Goal: Transaction & Acquisition: Book appointment/travel/reservation

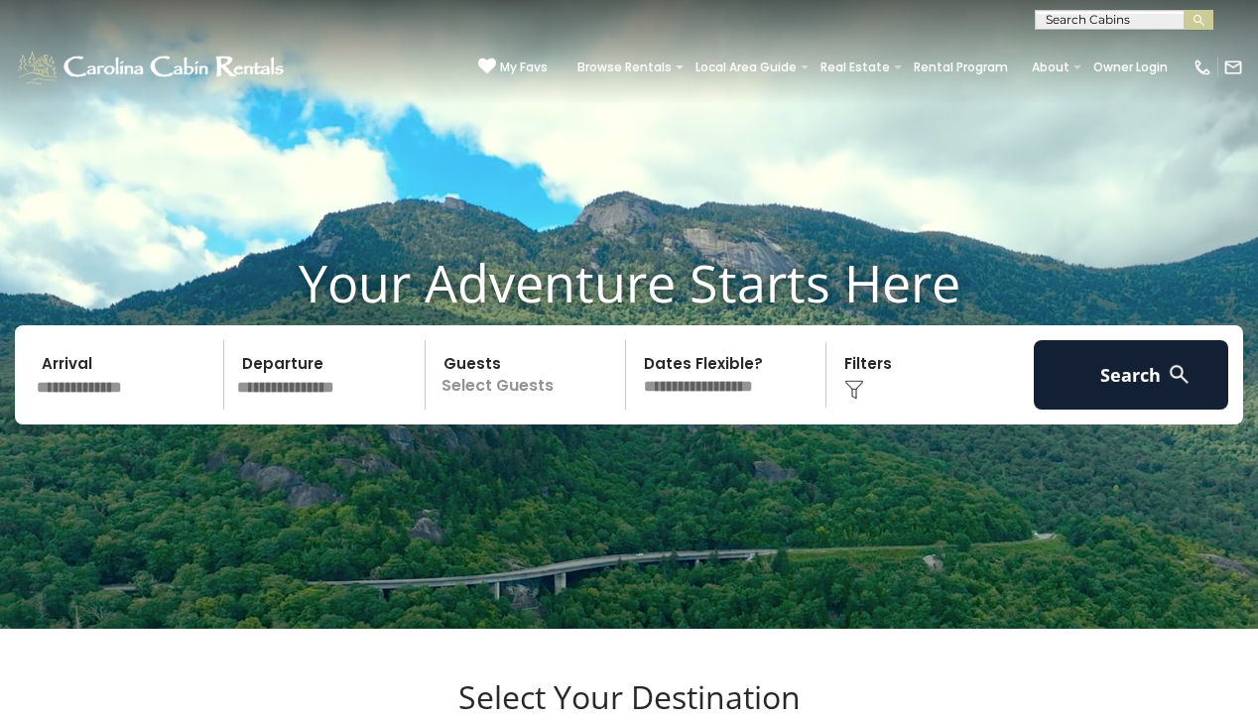
click at [99, 410] on input "text" at bounding box center [127, 374] width 194 height 69
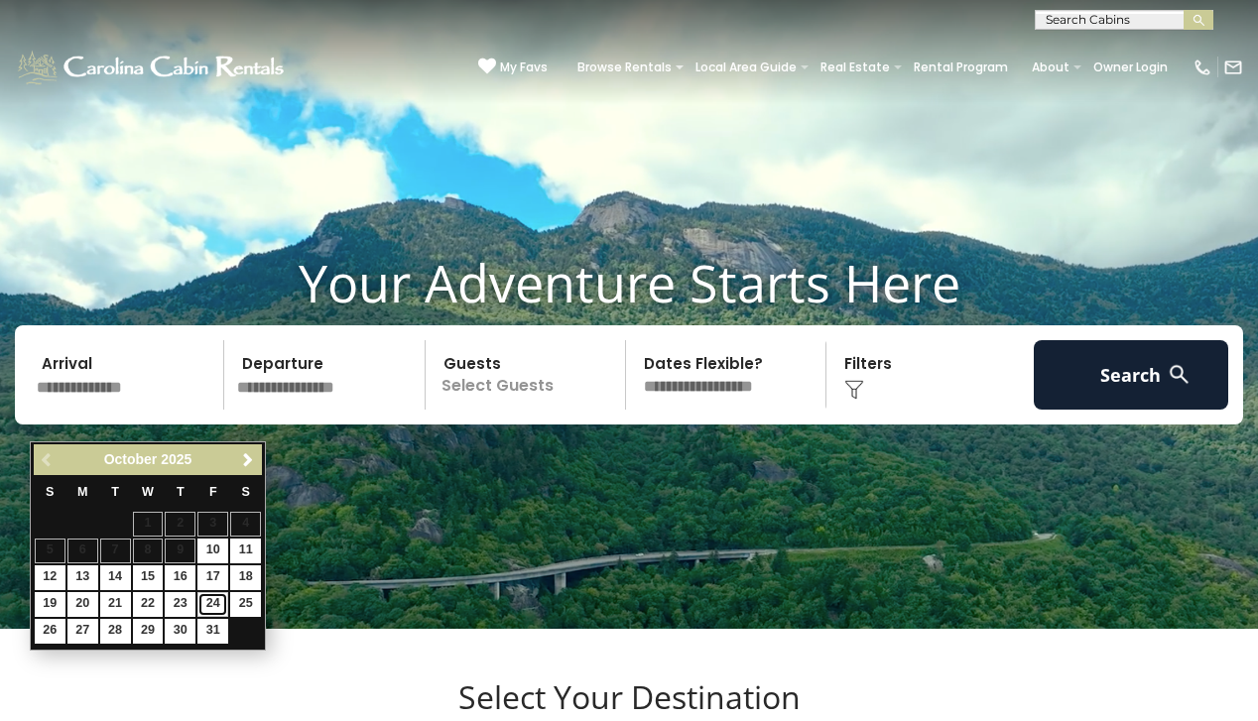
click at [217, 606] on link "24" at bounding box center [212, 604] width 31 height 25
type input "********"
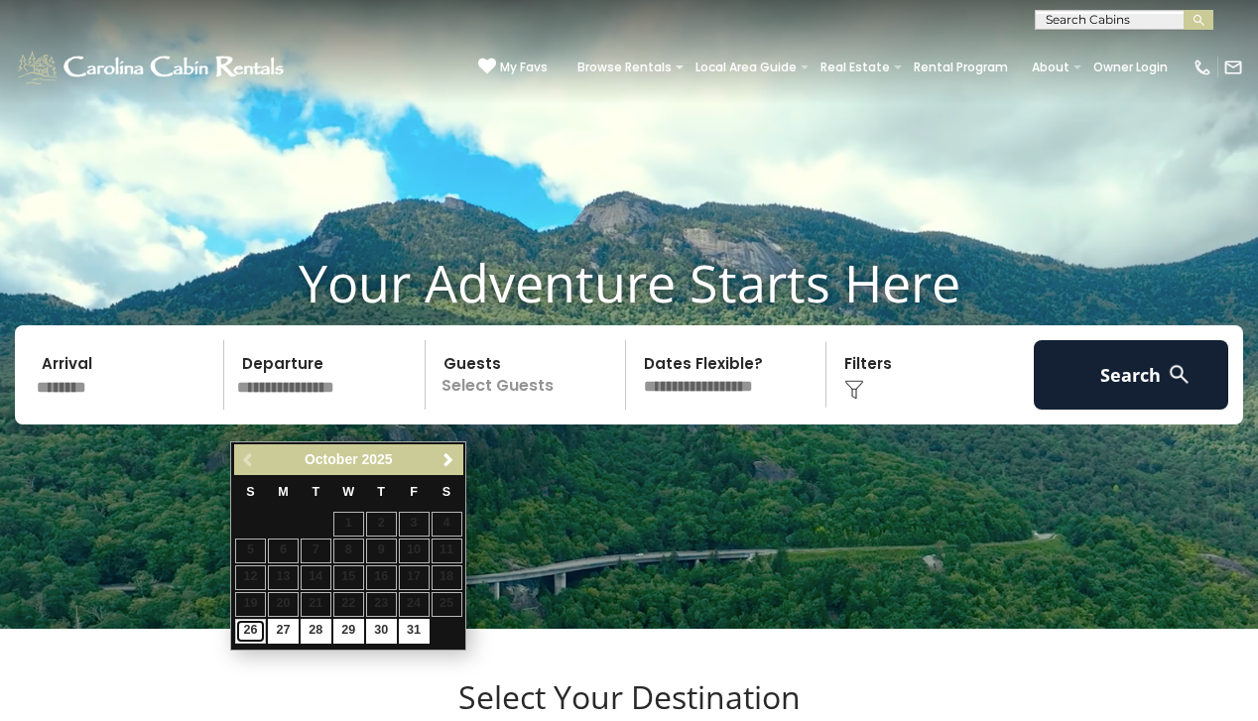
click at [252, 629] on link "26" at bounding box center [250, 631] width 31 height 25
type input "********"
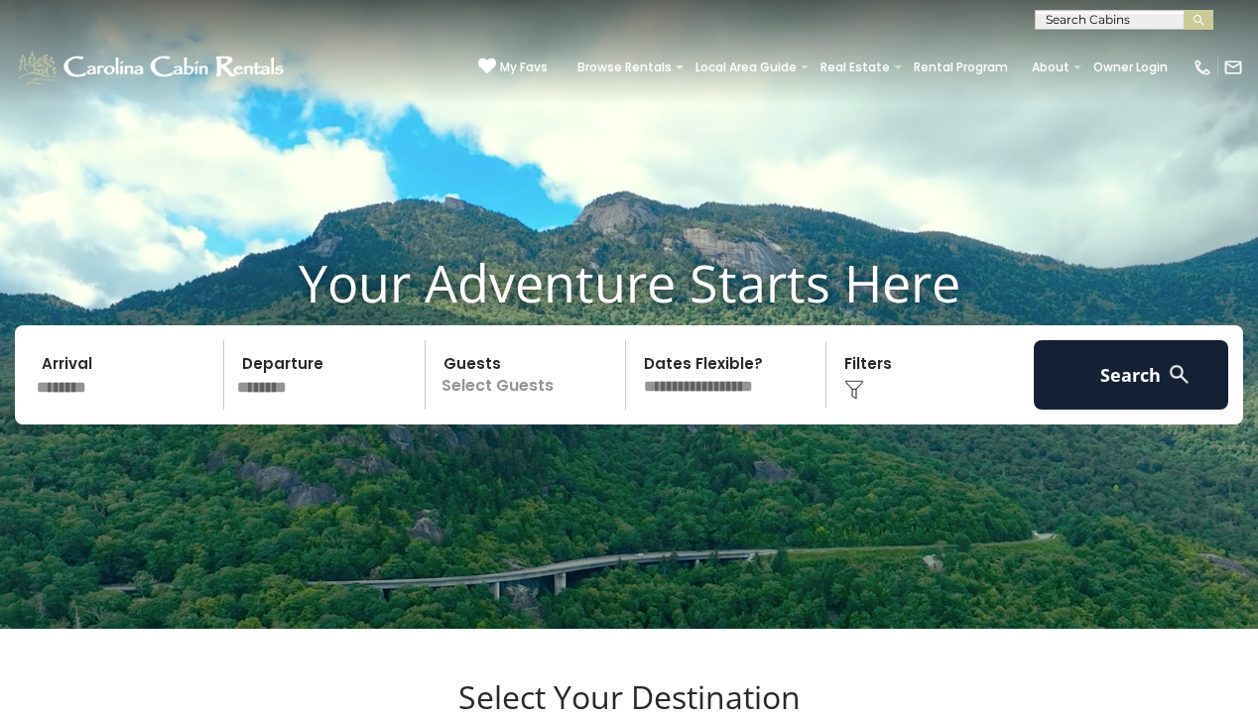
click at [511, 410] on p "Select Guests" at bounding box center [528, 374] width 193 height 69
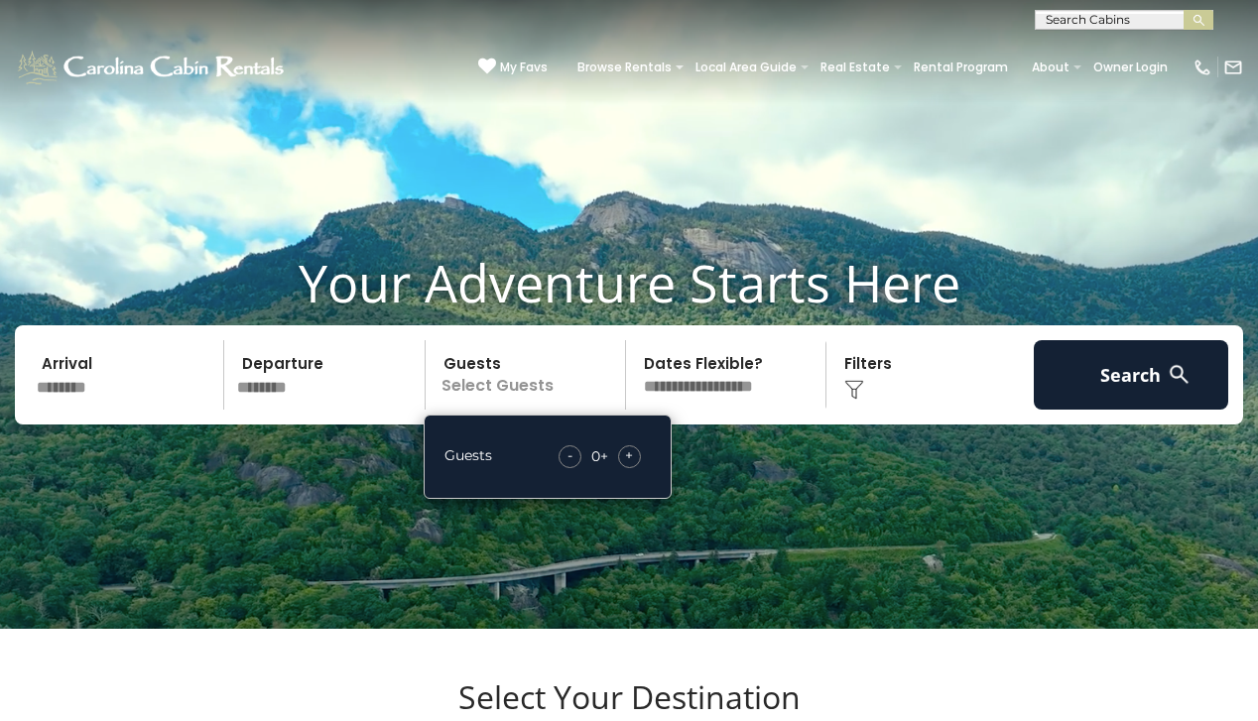
click at [636, 468] on div "+" at bounding box center [629, 456] width 23 height 23
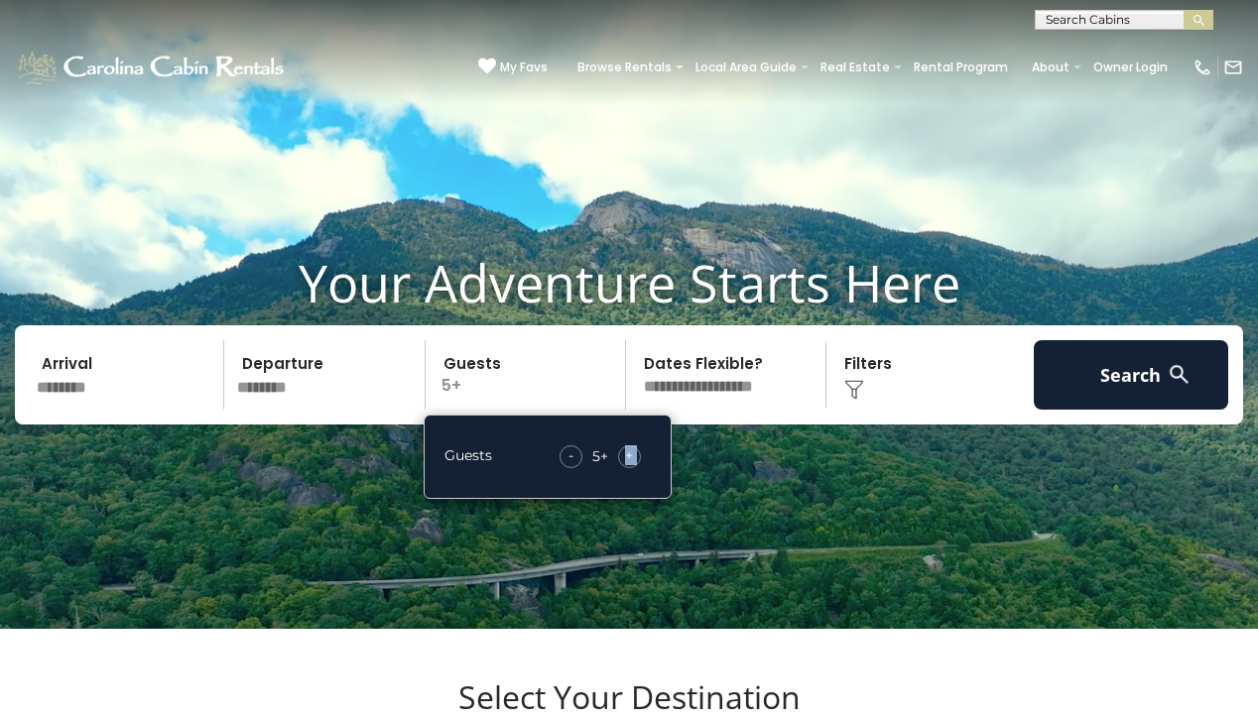
click at [636, 468] on div "+" at bounding box center [629, 456] width 23 height 23
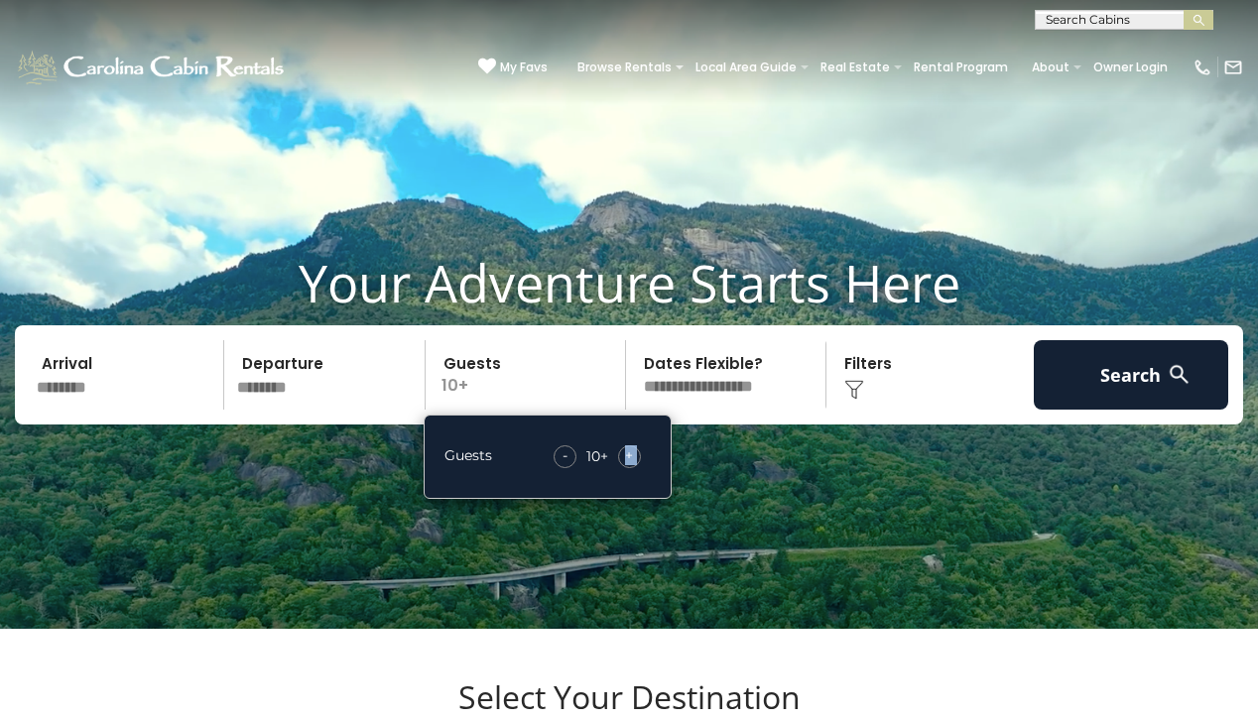
click at [636, 468] on div "+" at bounding box center [629, 456] width 23 height 23
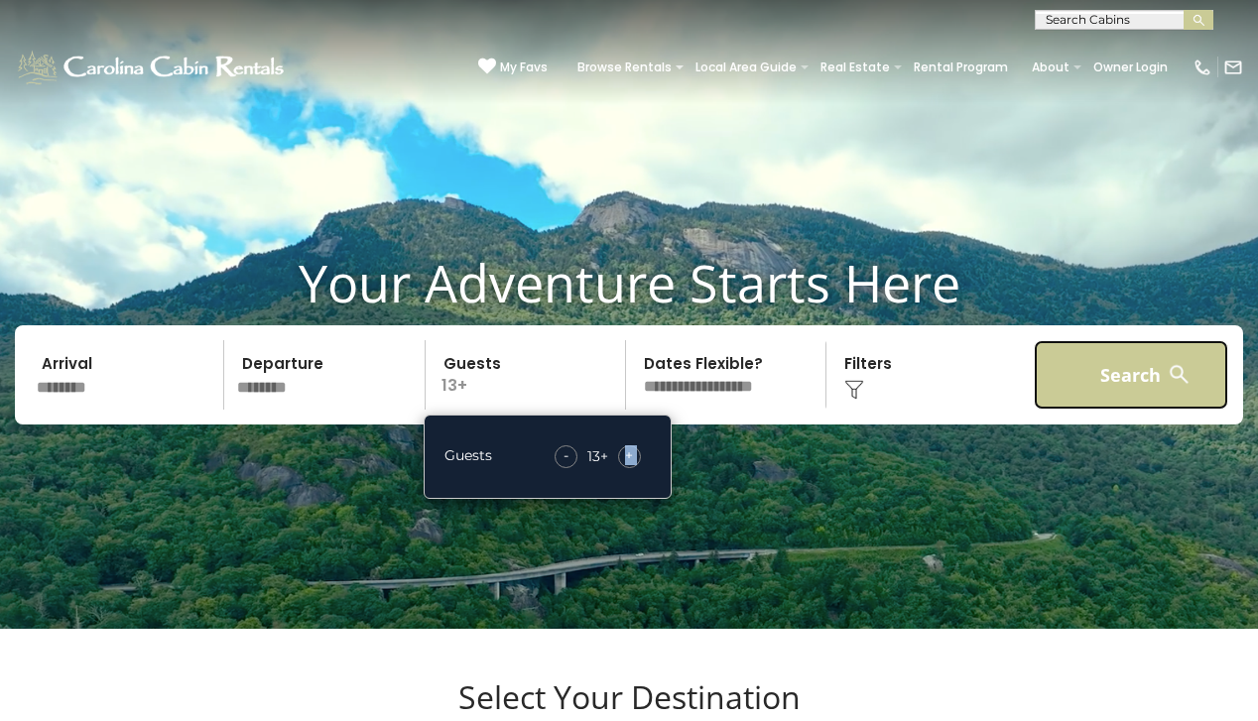
click at [1142, 402] on button "Search" at bounding box center [1131, 374] width 194 height 69
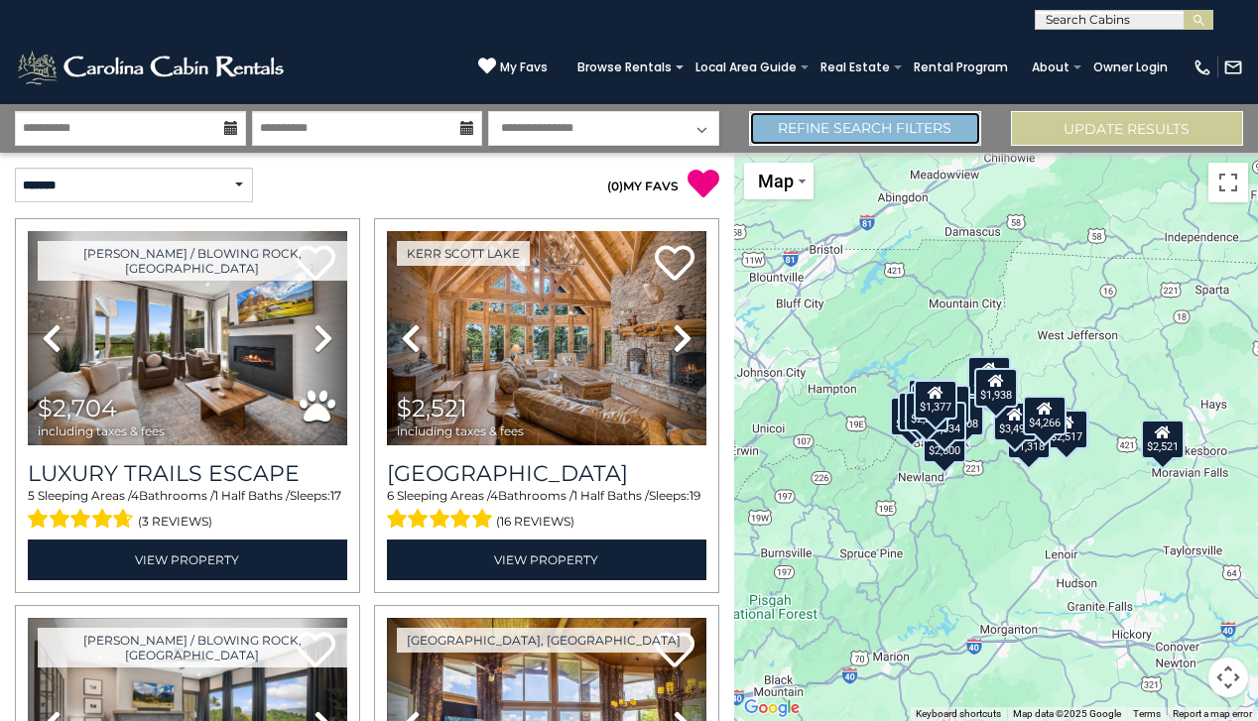
click at [908, 135] on link "Refine Search Filters" at bounding box center [865, 128] width 232 height 35
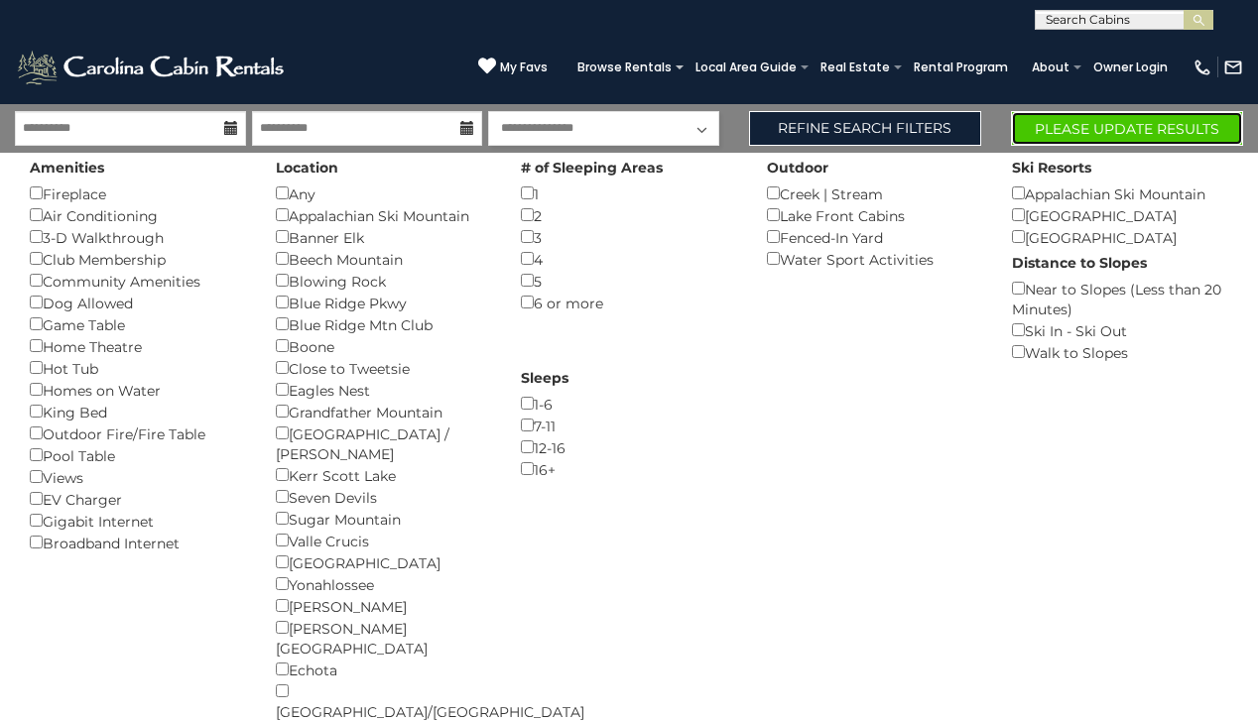
click at [1030, 122] on button "Please Update Results" at bounding box center [1127, 128] width 232 height 35
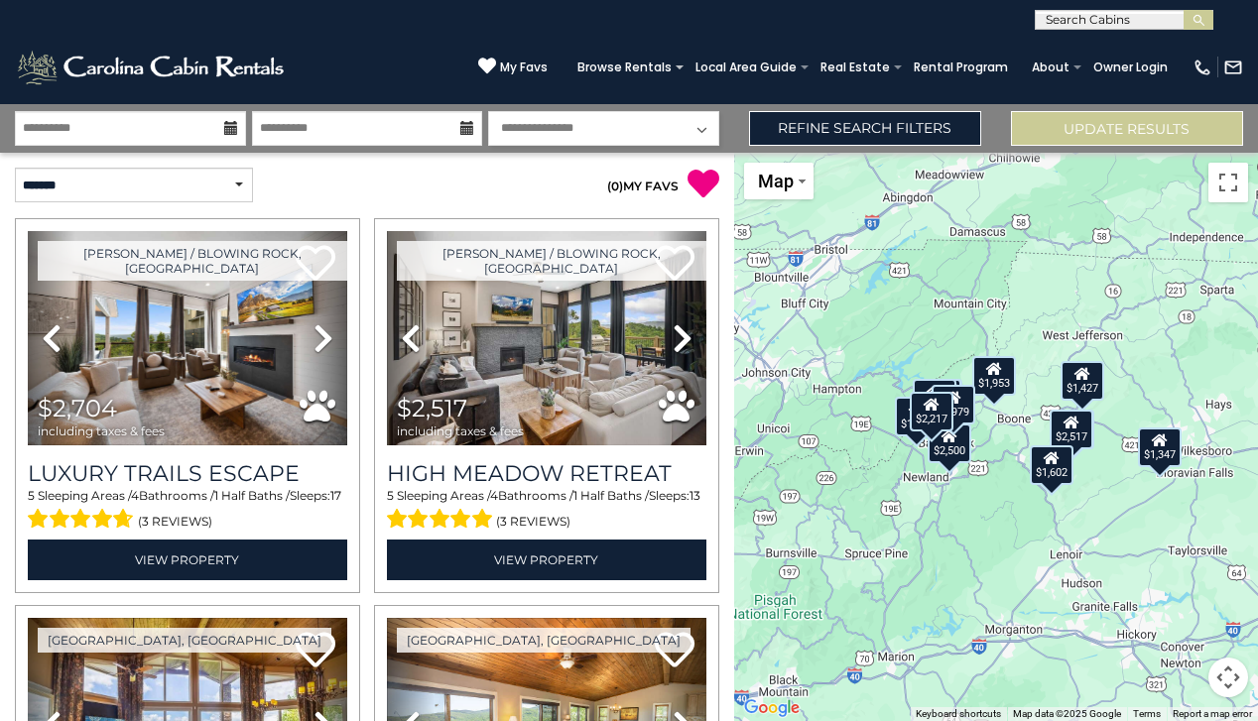
click at [1023, 527] on div "$2,704 $2,517 $1,697 $1,904 $2,720 $1,299 $1,509 $1,748 $1,953 $1,602 $1,427 $2…" at bounding box center [996, 437] width 524 height 568
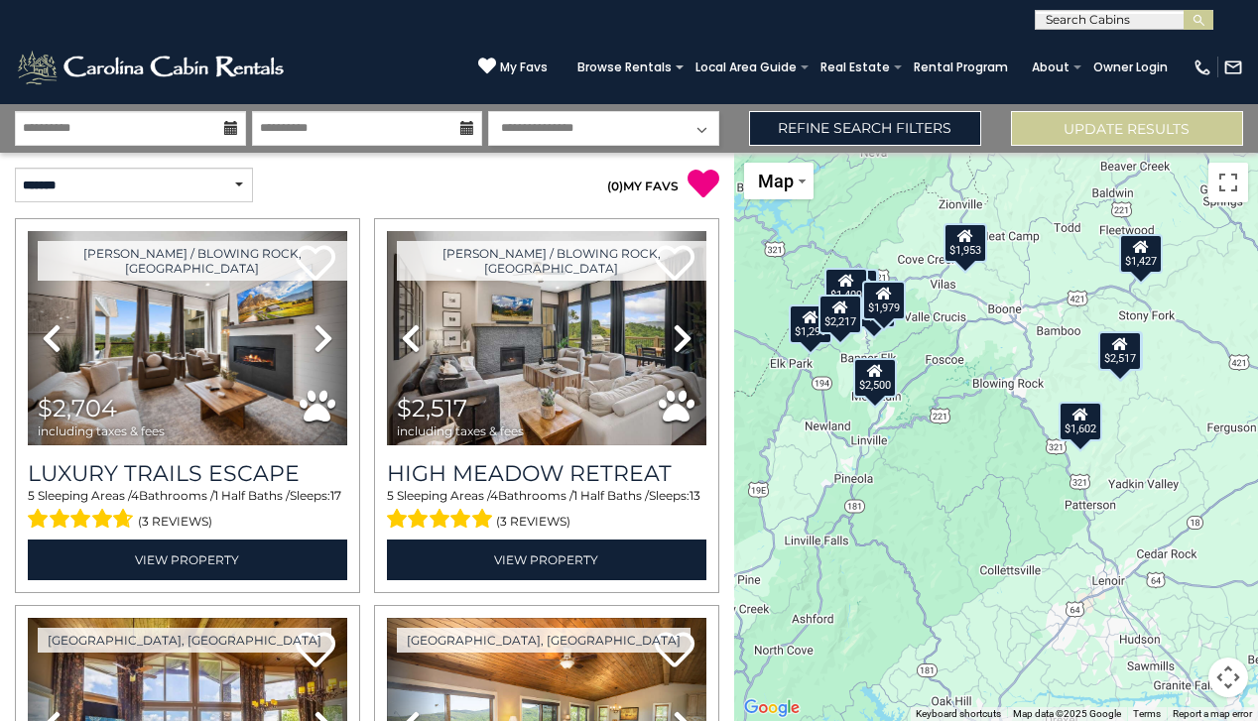
click at [978, 485] on div "$2,704 $2,517 $1,697 $1,904 $2,720 $1,299 $1,509 $1,748 $1,953 $1,602 $1,427 $2…" at bounding box center [996, 437] width 524 height 568
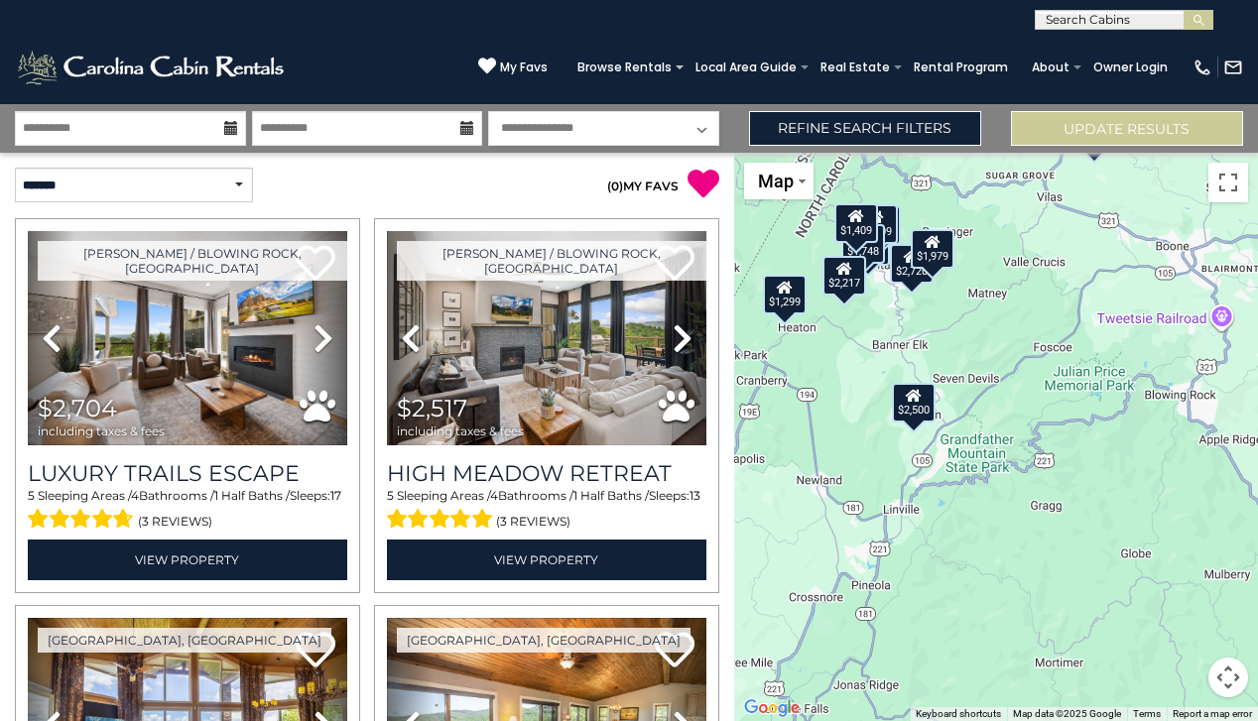
drag, startPoint x: 930, startPoint y: 407, endPoint x: 1078, endPoint y: 525, distance: 189.2
click at [1078, 525] on div "$2,704 $2,517 $1,697 $1,904 $2,720 $1,299 $1,509 $1,748 $1,953 $1,602 $1,427 $2…" at bounding box center [996, 437] width 524 height 568
click at [921, 406] on div "$2,500" at bounding box center [914, 403] width 44 height 40
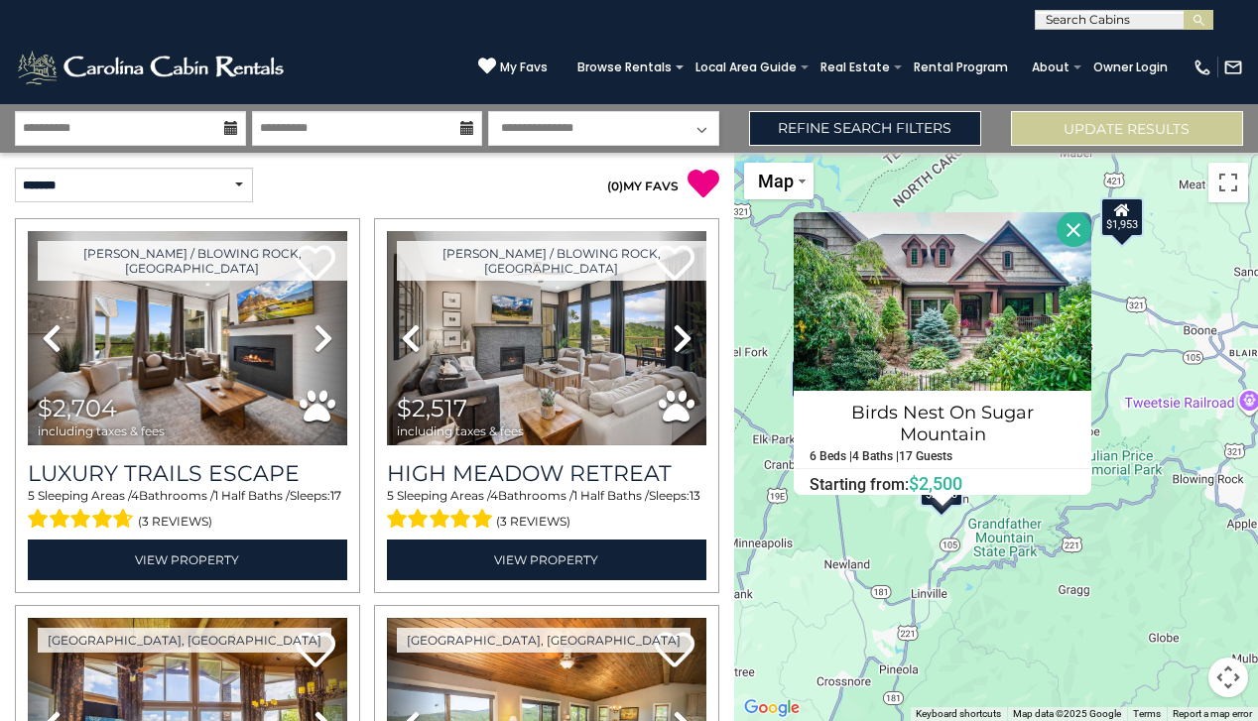
click at [1025, 628] on div "$2,704 $2,517 $1,697 $1,904 $2,720 $1,299 $1,509 $1,748 $1,953 $1,602 $1,427 $2…" at bounding box center [996, 437] width 524 height 568
click at [1081, 229] on button "Close" at bounding box center [1073, 229] width 35 height 35
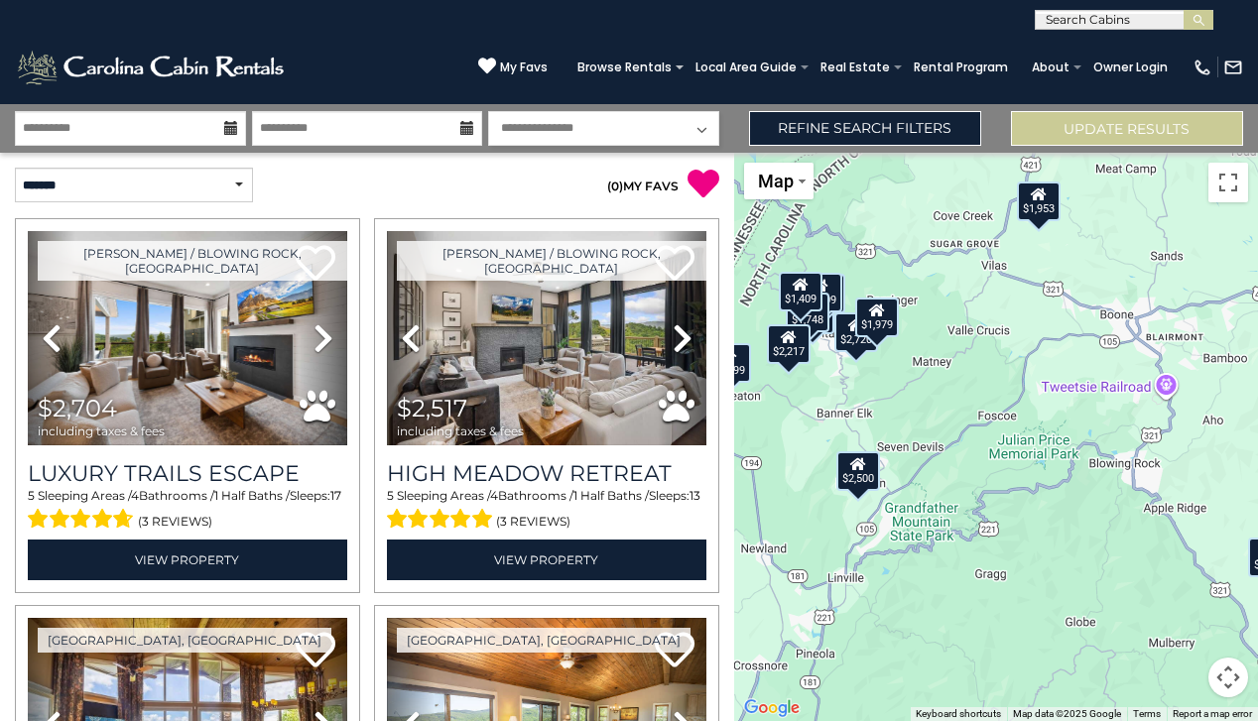
drag, startPoint x: 1052, startPoint y: 499, endPoint x: 1041, endPoint y: 511, distance: 16.8
click at [1041, 511] on div "$2,704 $2,517 $1,697 $1,904 $2,720 $1,299 $1,509 $1,748 $1,953 $1,602 $1,427 $2…" at bounding box center [996, 437] width 524 height 568
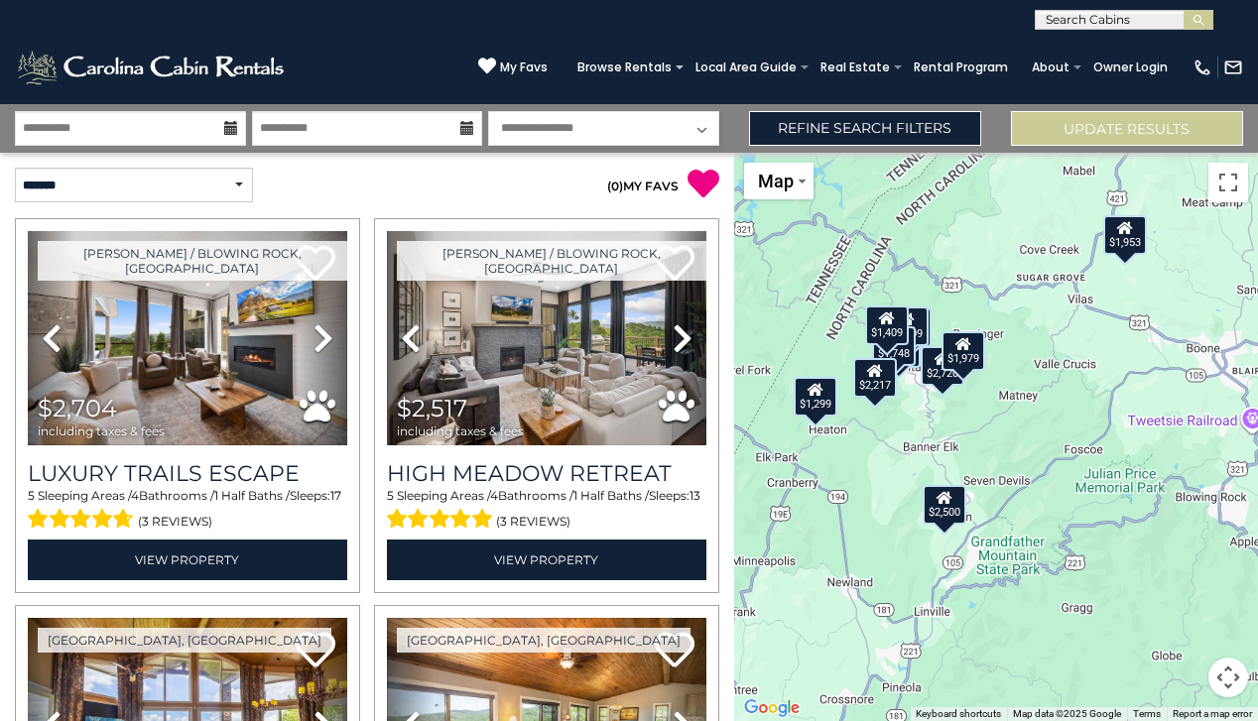
click at [827, 399] on div "$1,299" at bounding box center [816, 397] width 44 height 40
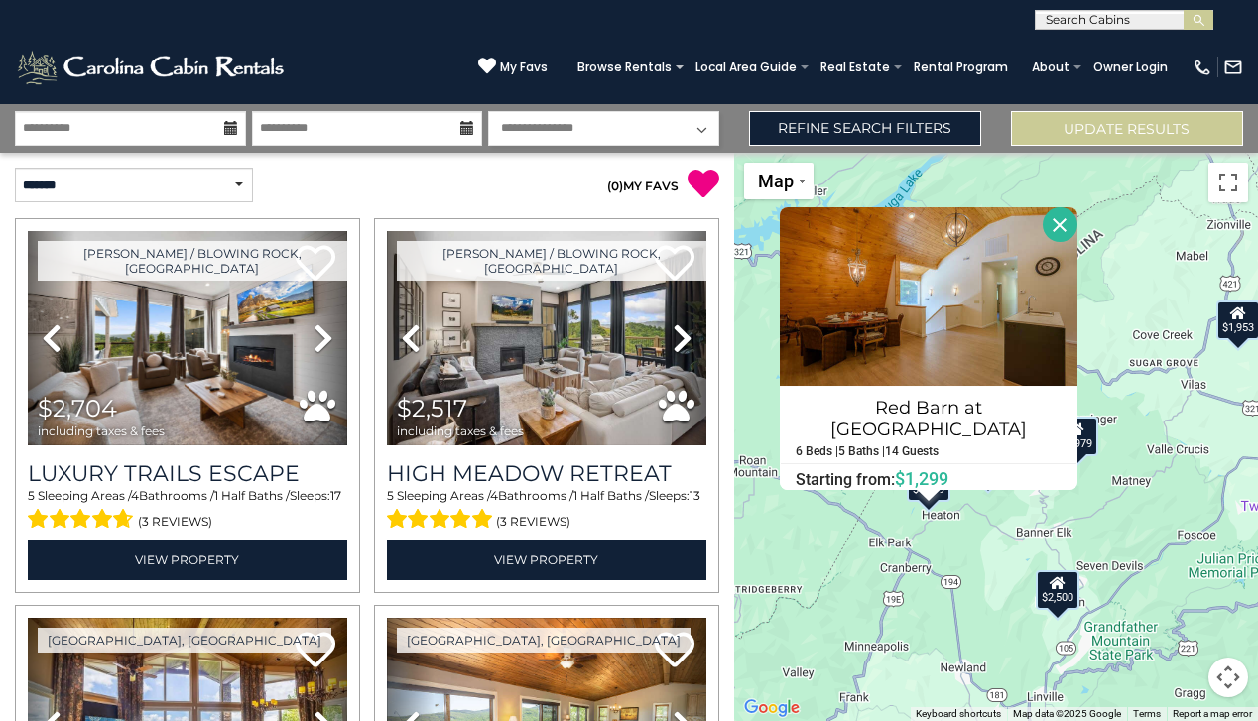
click at [1048, 219] on button "Close" at bounding box center [1060, 224] width 35 height 35
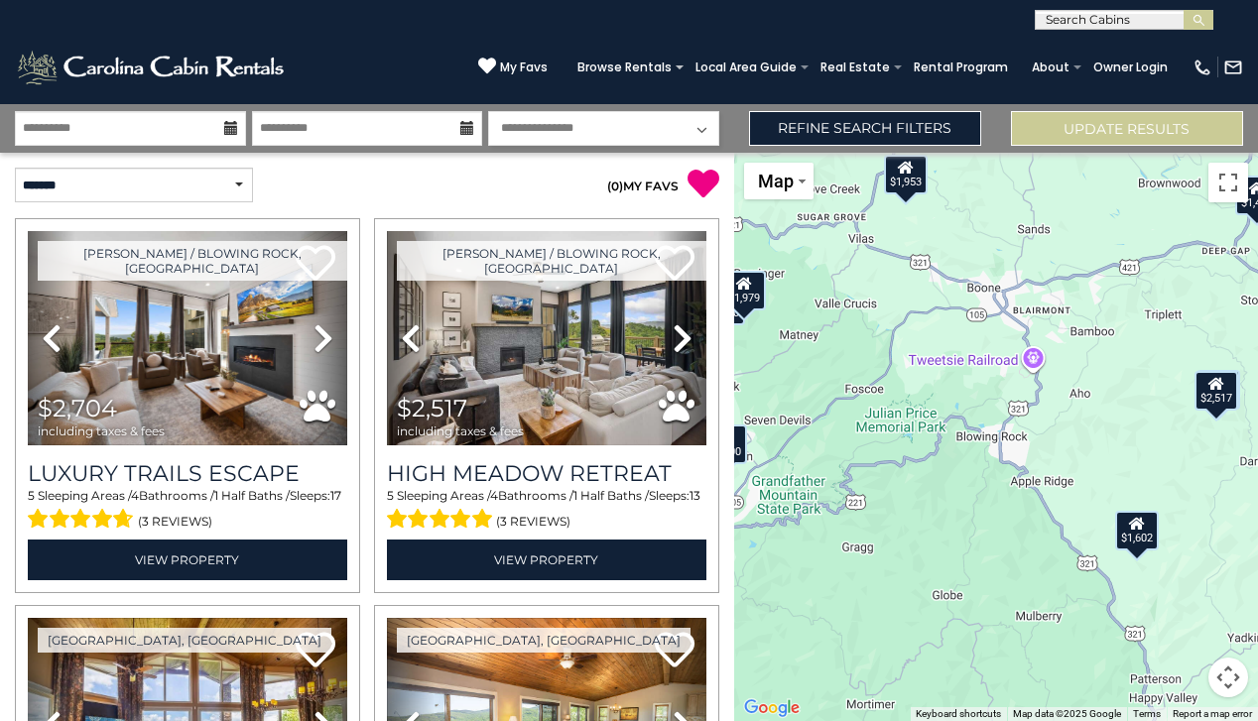
drag, startPoint x: 1146, startPoint y: 580, endPoint x: 791, endPoint y: 430, distance: 385.8
click at [791, 430] on div "$2,704 $2,517 $1,697 $1,904 $2,720 $1,299 $1,509 $1,748 $1,953 $1,602 $1,427 $2…" at bounding box center [996, 437] width 524 height 568
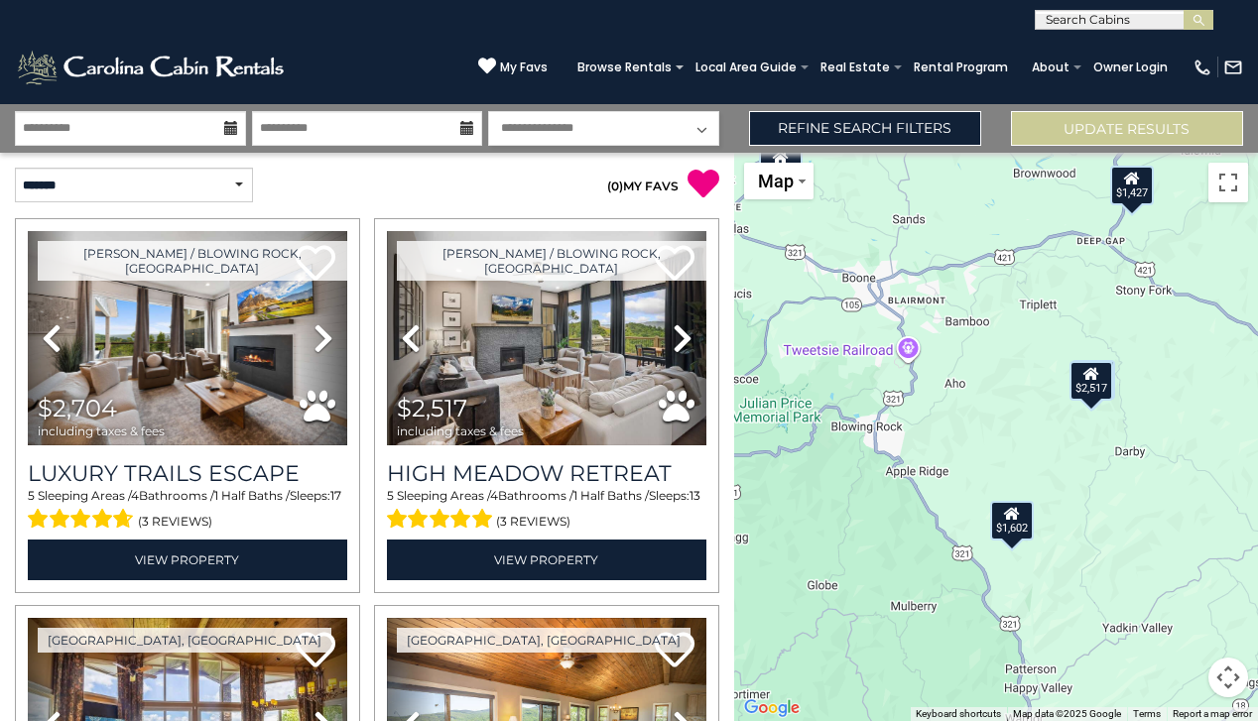
click at [1018, 514] on icon at bounding box center [1012, 514] width 16 height 14
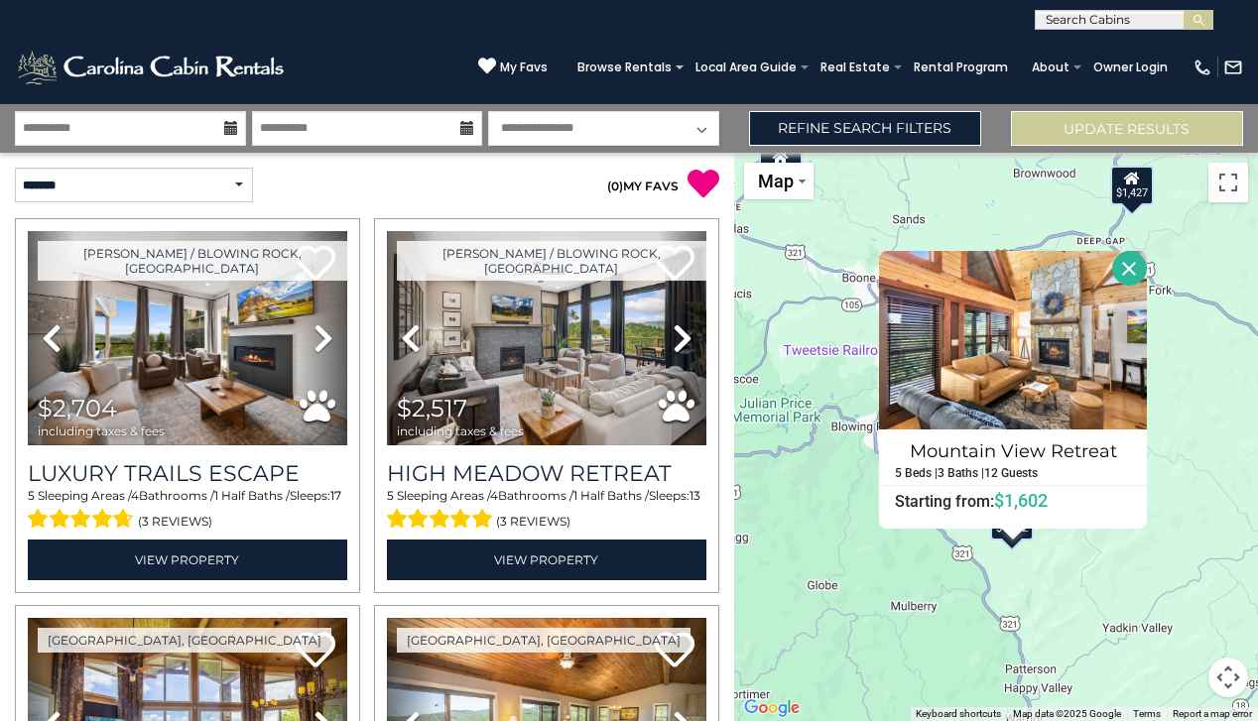
click at [1062, 586] on div "$2,704 $2,517 $1,697 $1,904 $2,720 $1,299 $1,509 $1,748 $1,953 $1,602 $1,427 $2…" at bounding box center [996, 437] width 524 height 568
click at [1017, 569] on div "$2,704 $2,517 $1,697 $1,904 $2,720 $1,299 $1,509 $1,748 $1,953 $1,602 $1,427 $2…" at bounding box center [996, 437] width 524 height 568
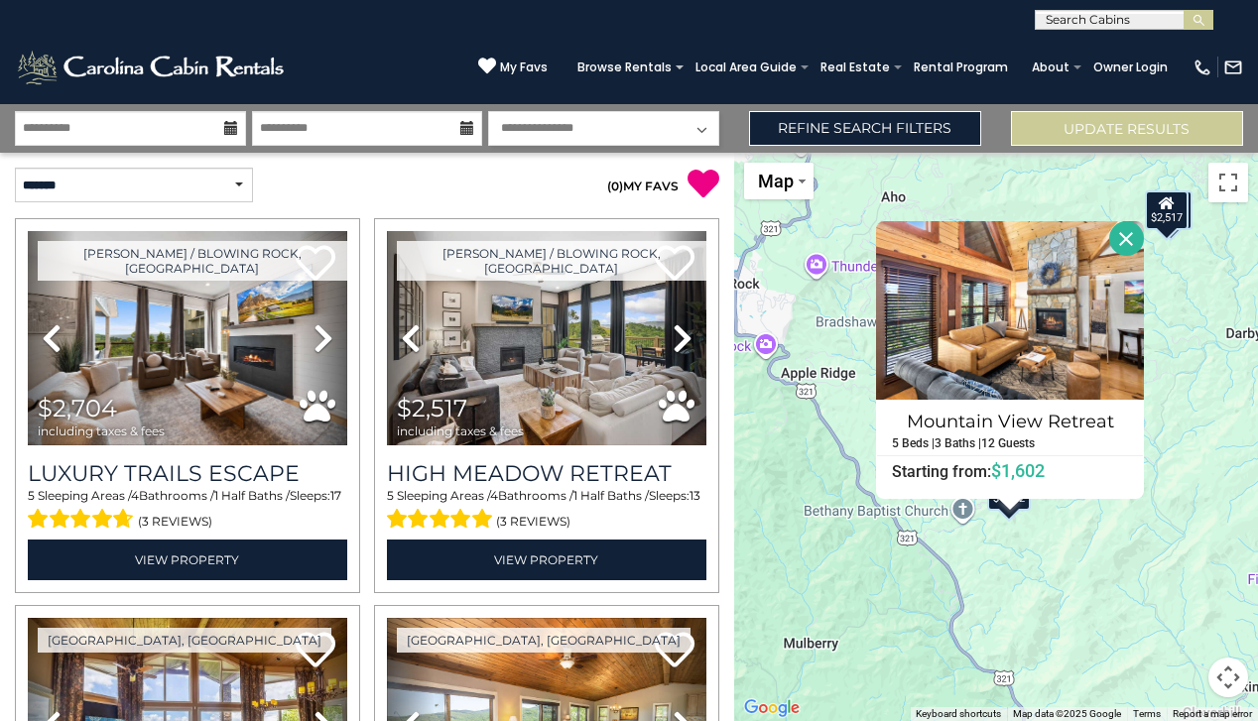
click at [1130, 229] on button "Close" at bounding box center [1126, 238] width 35 height 35
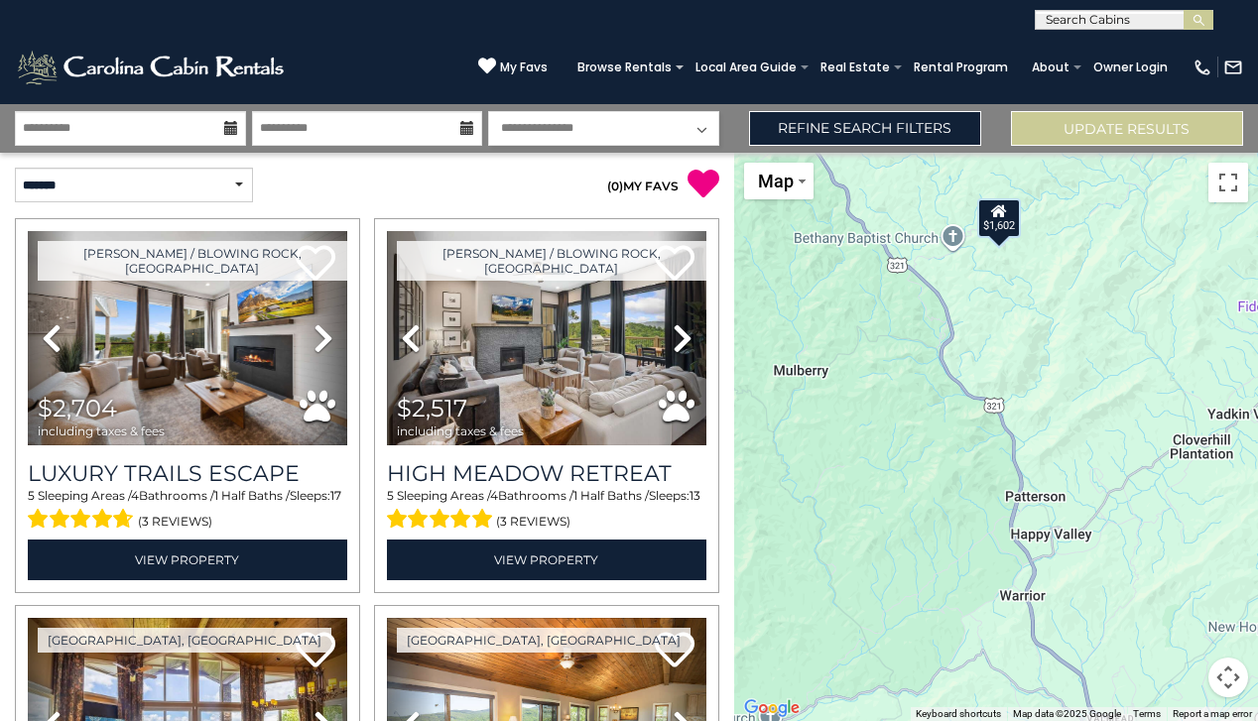
drag, startPoint x: 926, startPoint y: 474, endPoint x: 986, endPoint y: 380, distance: 111.5
click at [986, 380] on div "$2,704 $2,517 $1,697 $1,904 $2,720 $1,299 $1,509 $1,748 $1,953 $1,602 $1,427 $2…" at bounding box center [996, 437] width 524 height 568
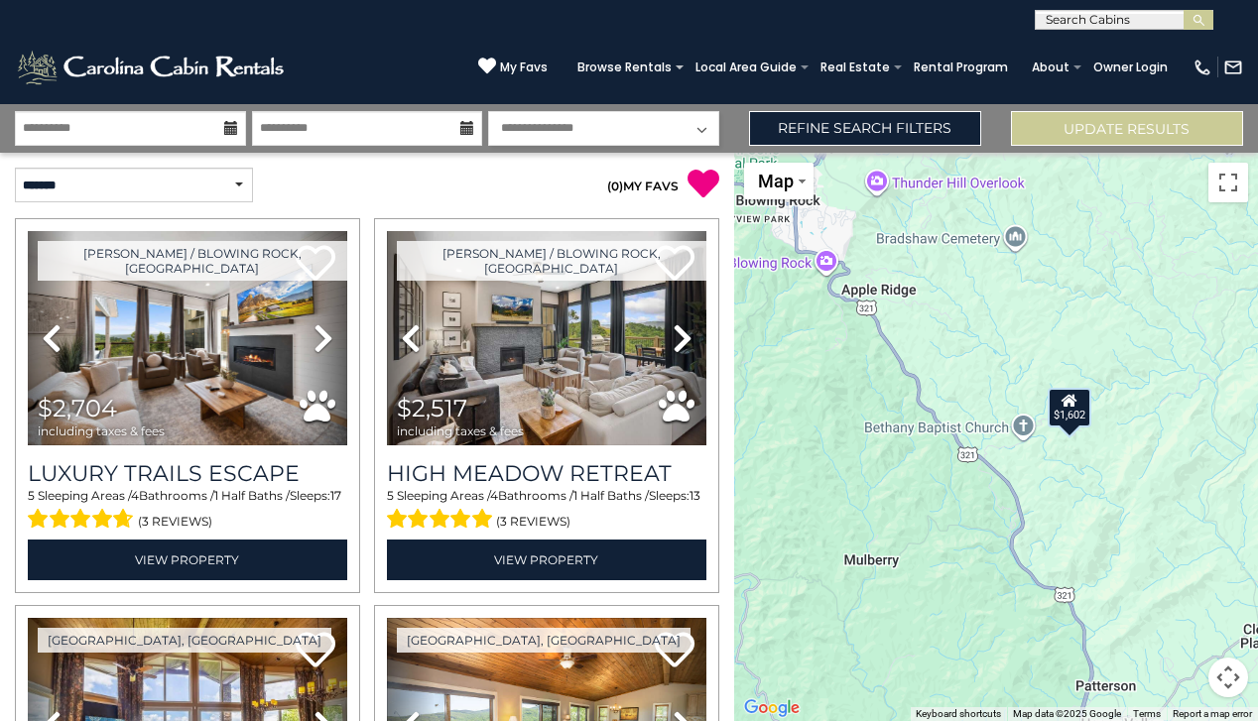
click at [1073, 473] on div "$2,704 $2,517 $1,697 $1,904 $2,720 $1,299 $1,509 $1,748 $1,953 $1,602 $1,427 $2…" at bounding box center [996, 437] width 524 height 568
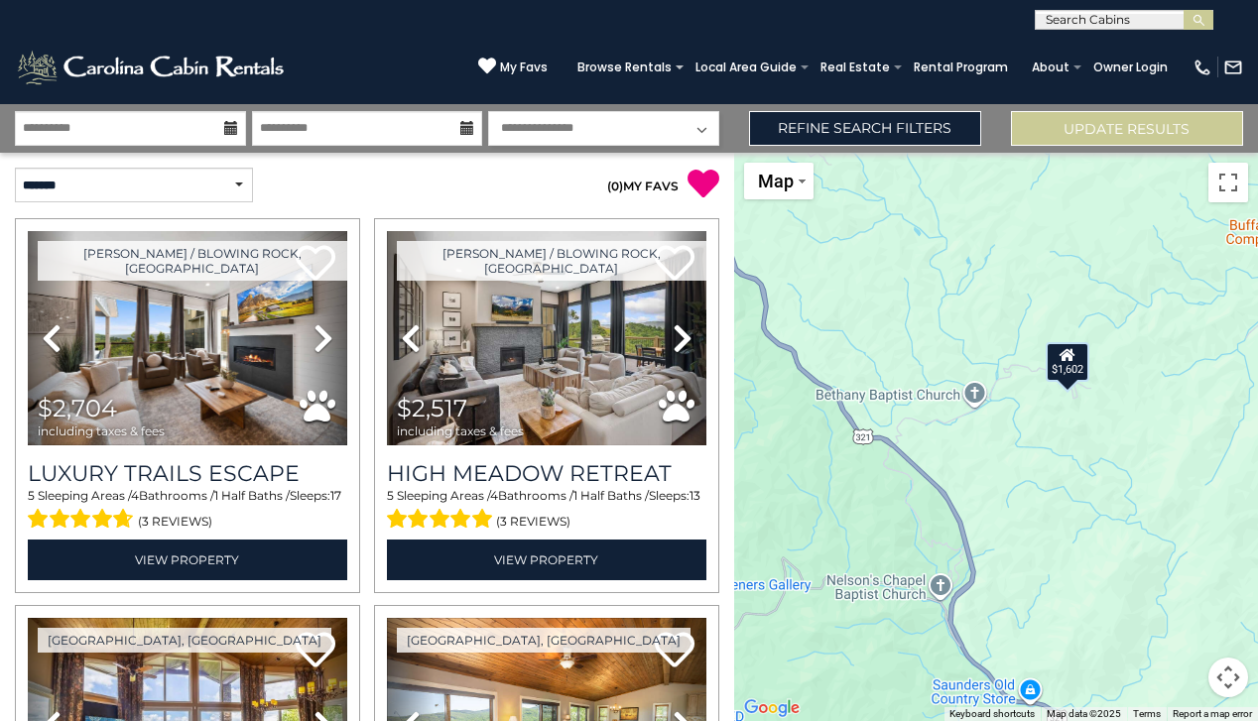
click at [1069, 372] on div "$1,602" at bounding box center [1068, 361] width 44 height 40
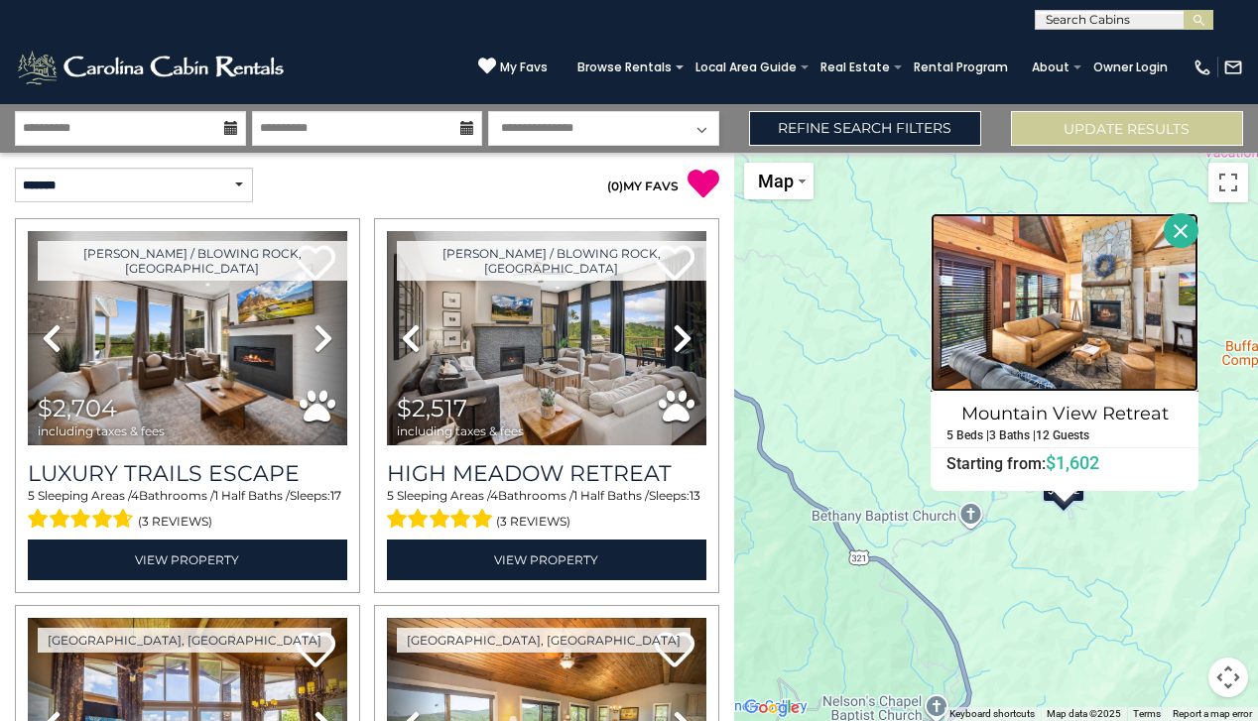
click at [1060, 325] on img at bounding box center [1064, 302] width 268 height 179
click at [1182, 220] on button "Close" at bounding box center [1181, 230] width 35 height 35
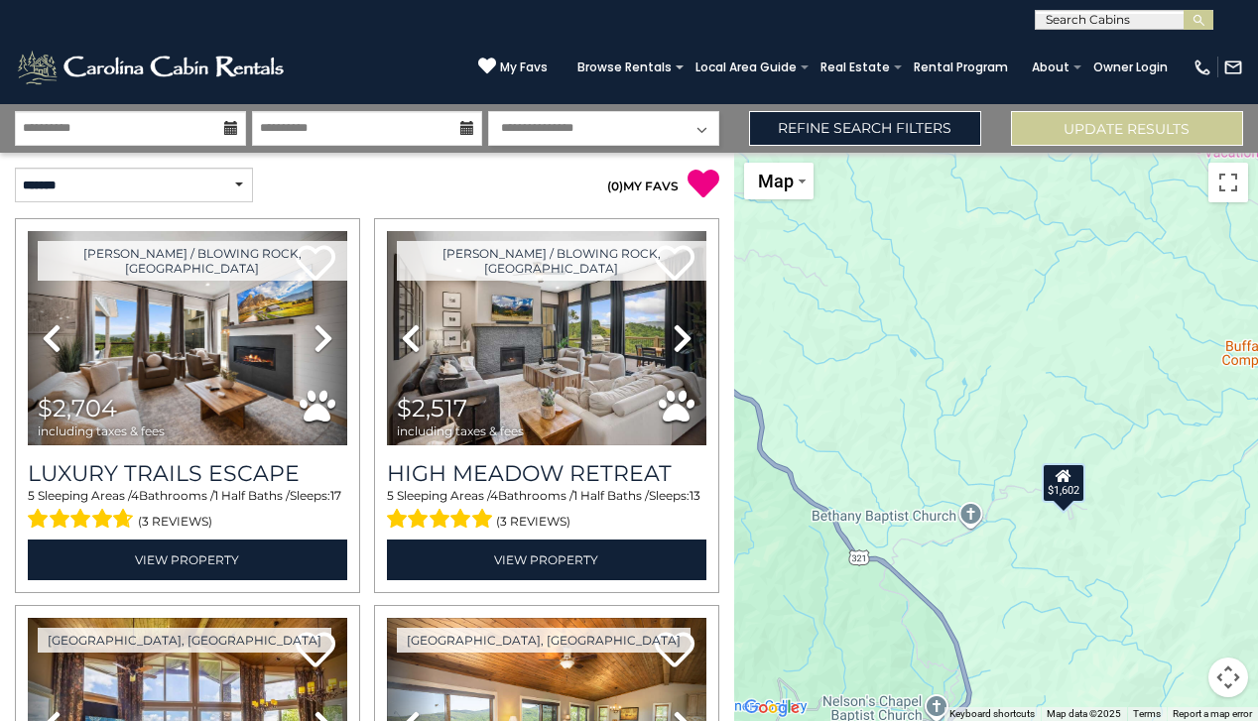
click at [1232, 673] on button "Map camera controls" at bounding box center [1228, 678] width 40 height 40
click at [1177, 673] on button "Zoom out" at bounding box center [1179, 678] width 40 height 40
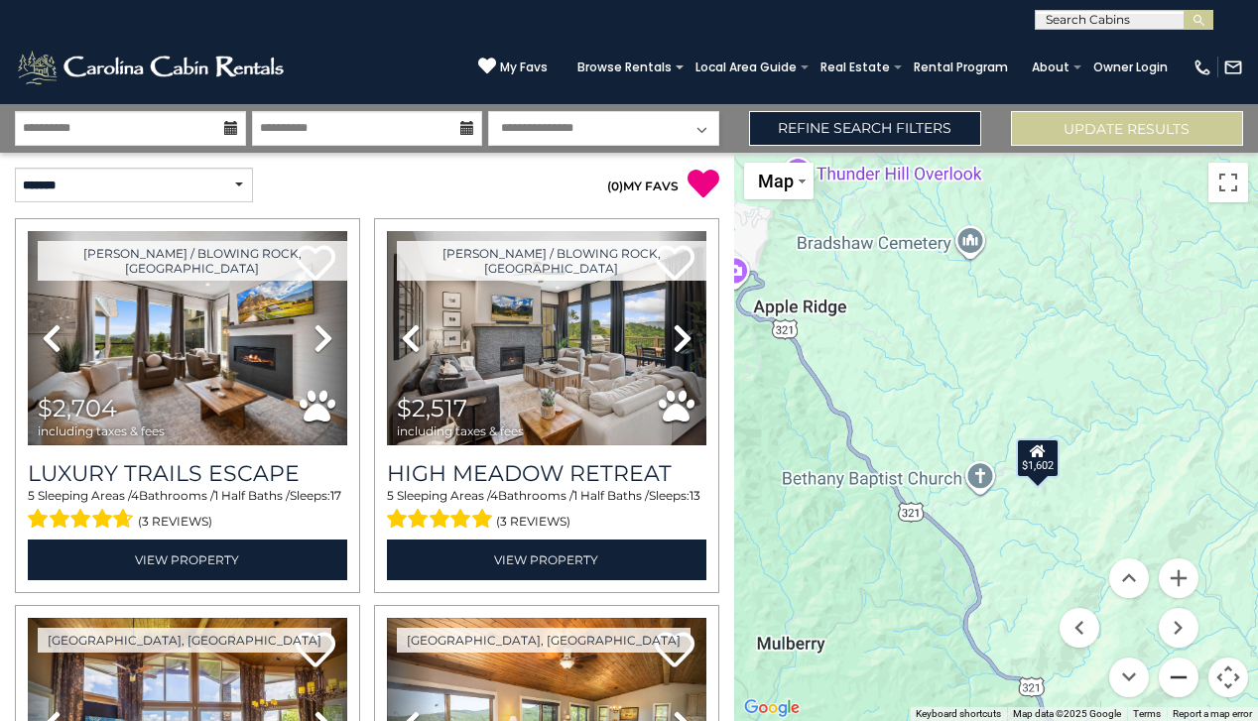
click at [1177, 673] on button "Zoom out" at bounding box center [1179, 678] width 40 height 40
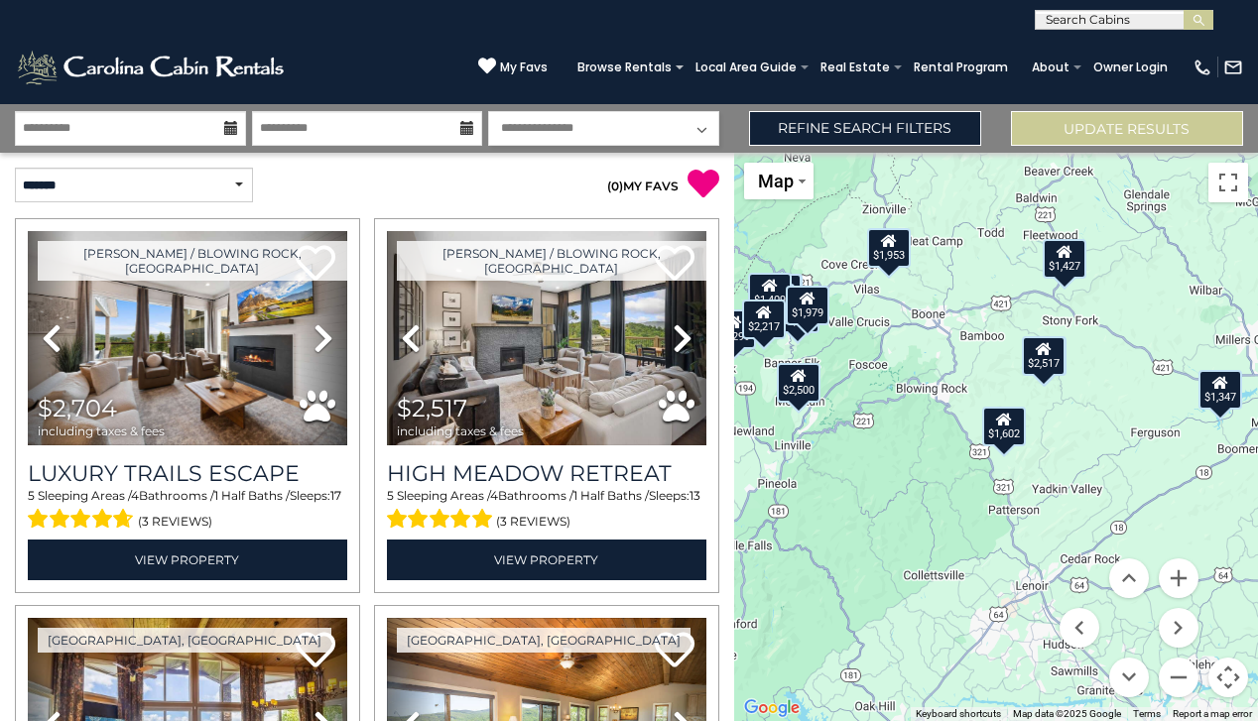
click at [1070, 260] on div "$1,427" at bounding box center [1065, 258] width 44 height 40
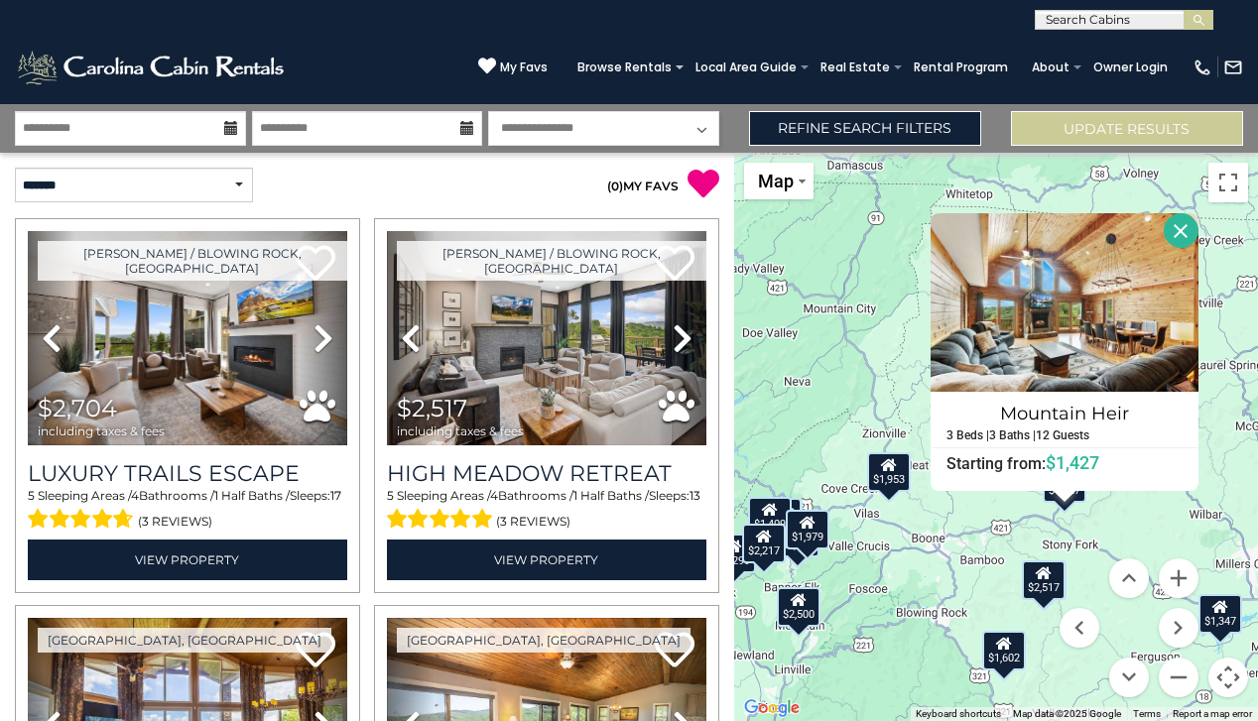
click at [1175, 225] on button "Close" at bounding box center [1181, 230] width 35 height 35
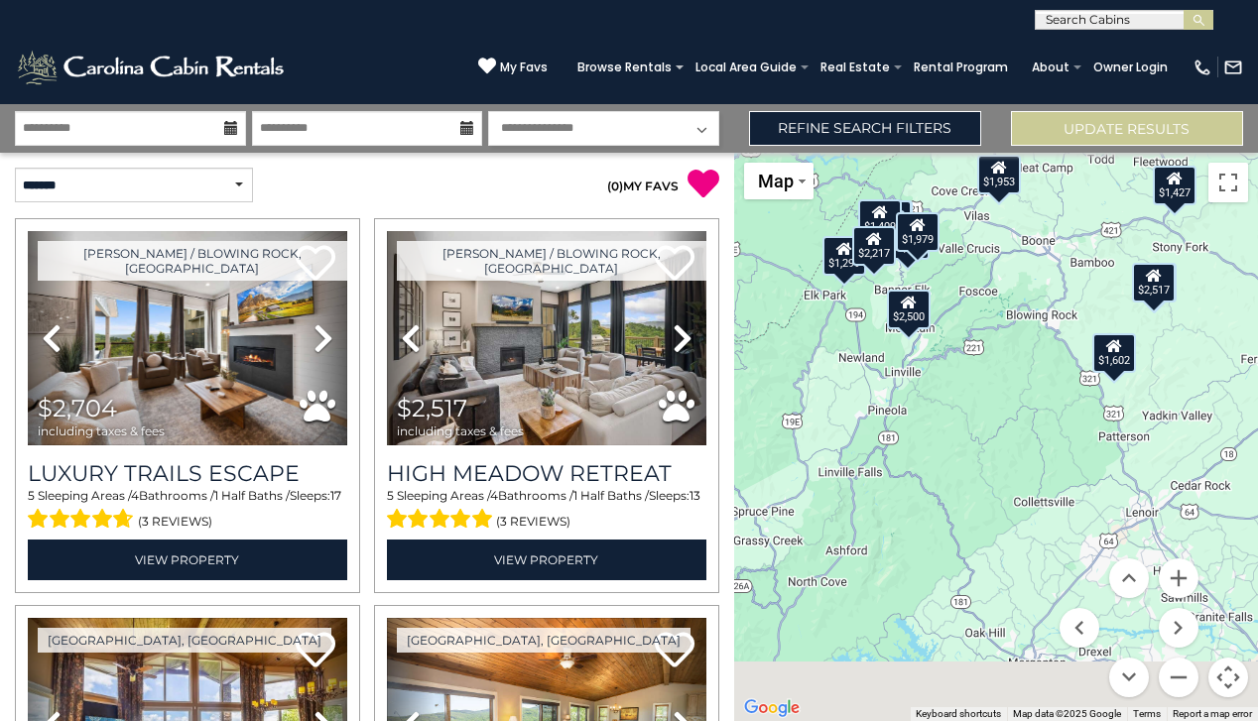
drag, startPoint x: 914, startPoint y: 621, endPoint x: 1046, endPoint y: 275, distance: 370.5
click at [1046, 275] on div "$2,704 $2,517 $1,697 $1,904 $2,720 $1,299 $1,509 $1,748 $1,953 $1,602 $1,427 $2…" at bounding box center [996, 437] width 524 height 568
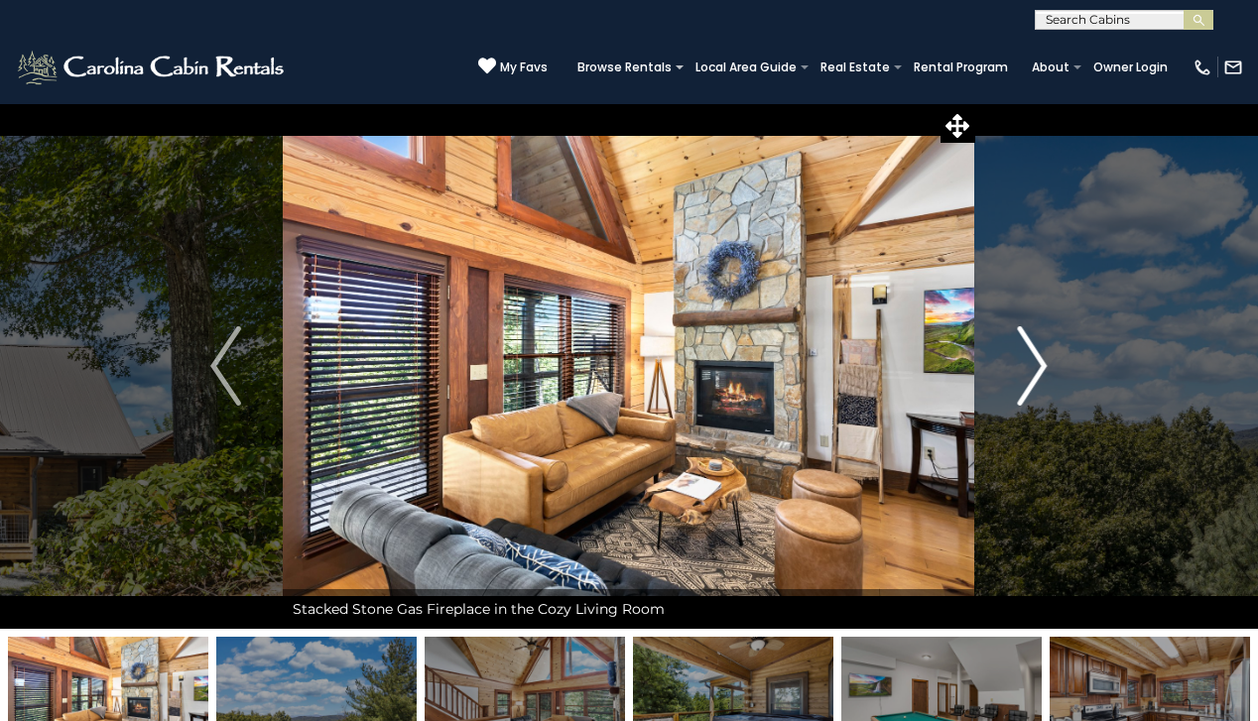
click at [1024, 364] on img "Next" at bounding box center [1032, 365] width 30 height 79
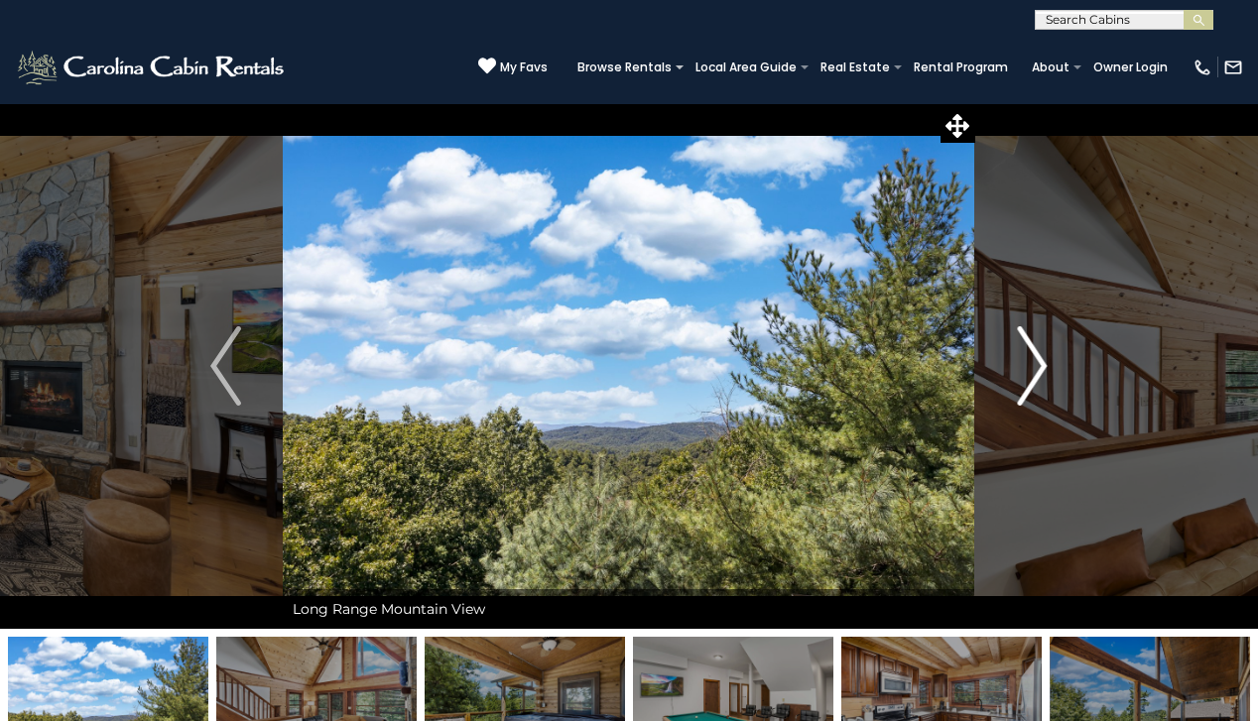
click at [1024, 364] on img "Next" at bounding box center [1032, 365] width 30 height 79
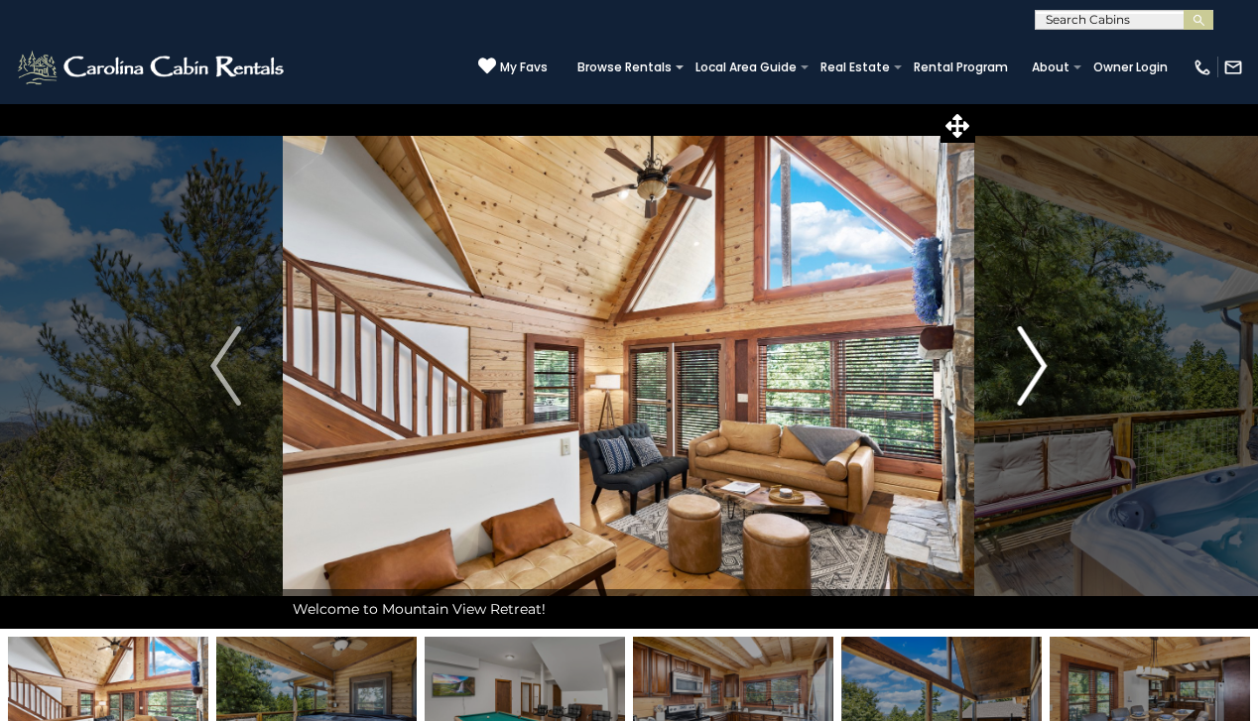
click at [1024, 364] on img "Next" at bounding box center [1032, 365] width 30 height 79
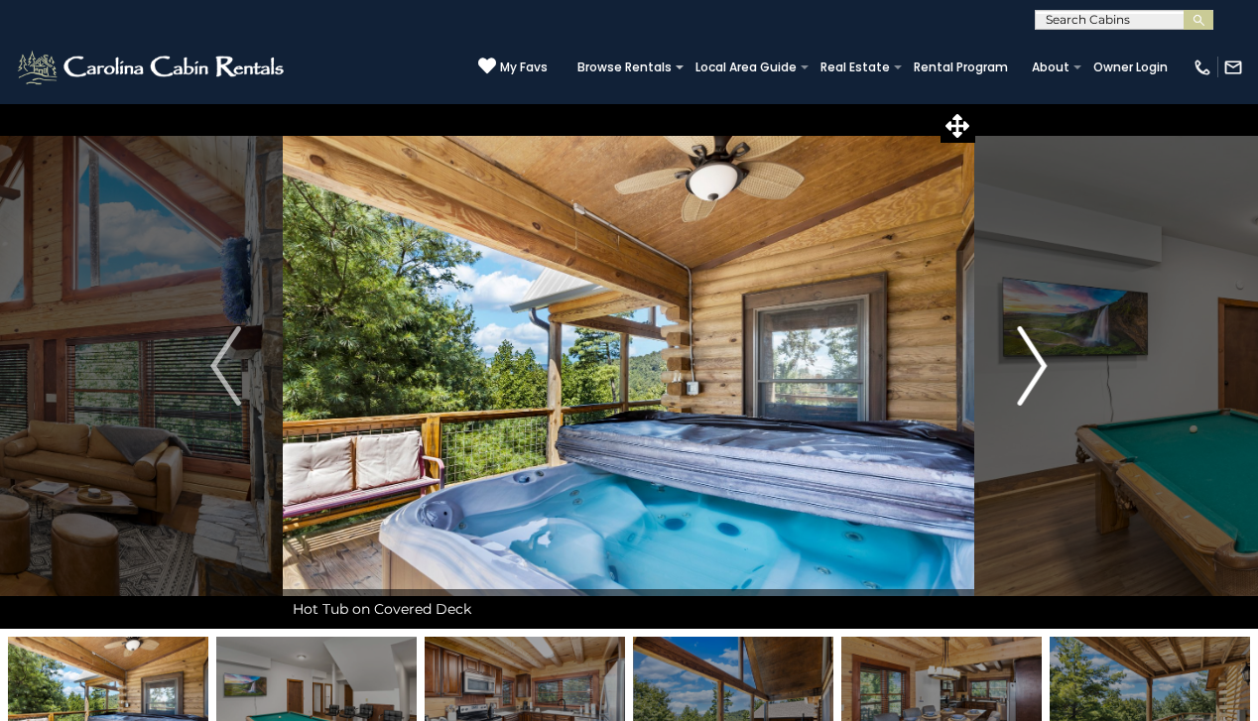
click at [1024, 364] on img "Next" at bounding box center [1032, 365] width 30 height 79
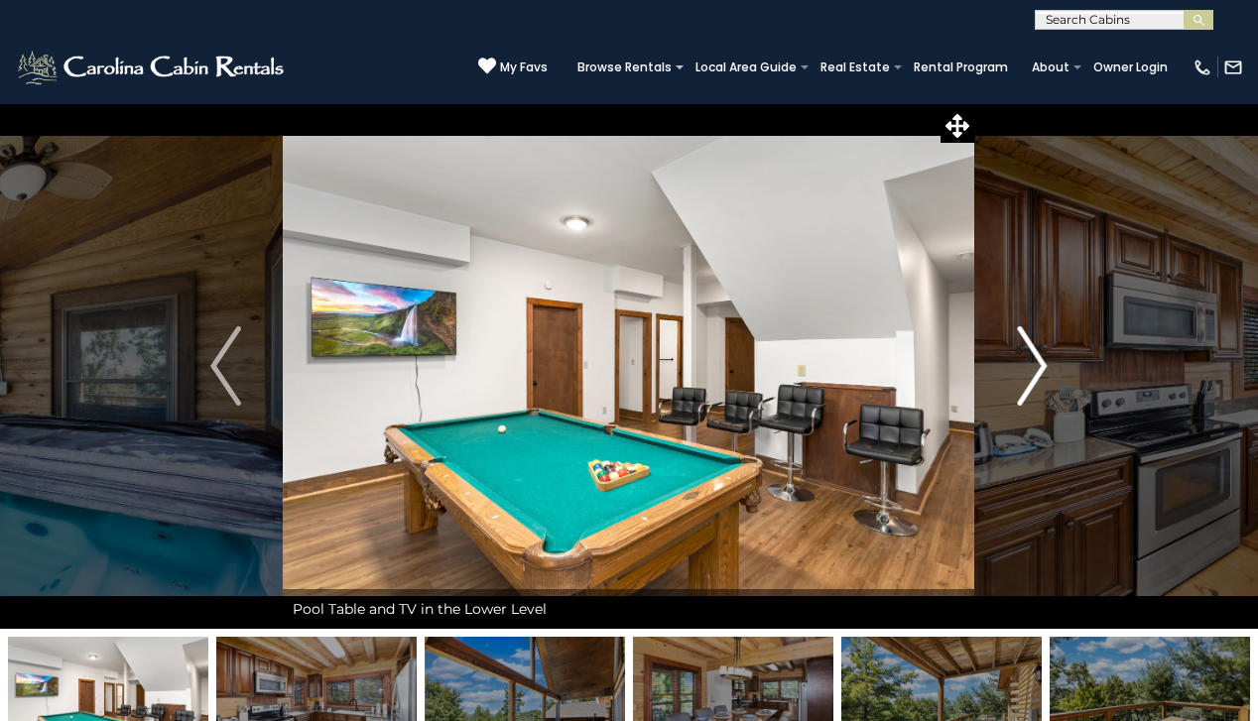
click at [1024, 364] on img "Next" at bounding box center [1032, 365] width 30 height 79
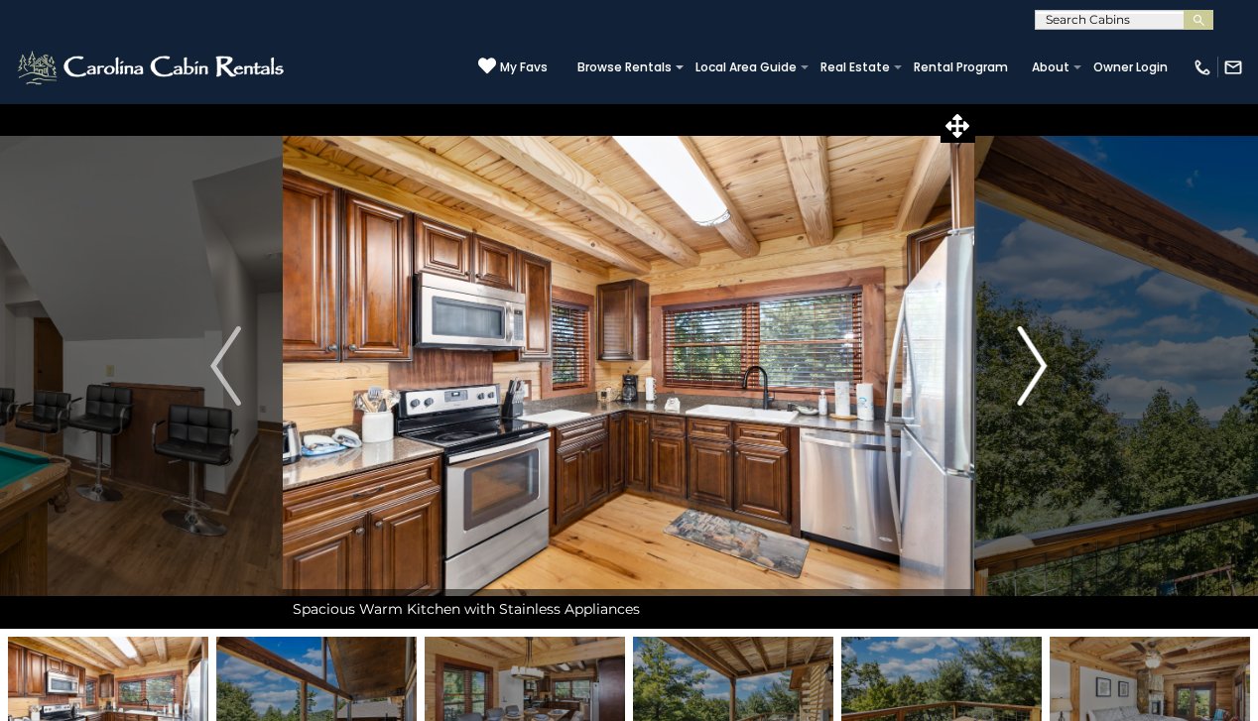
click at [1024, 364] on img "Next" at bounding box center [1032, 365] width 30 height 79
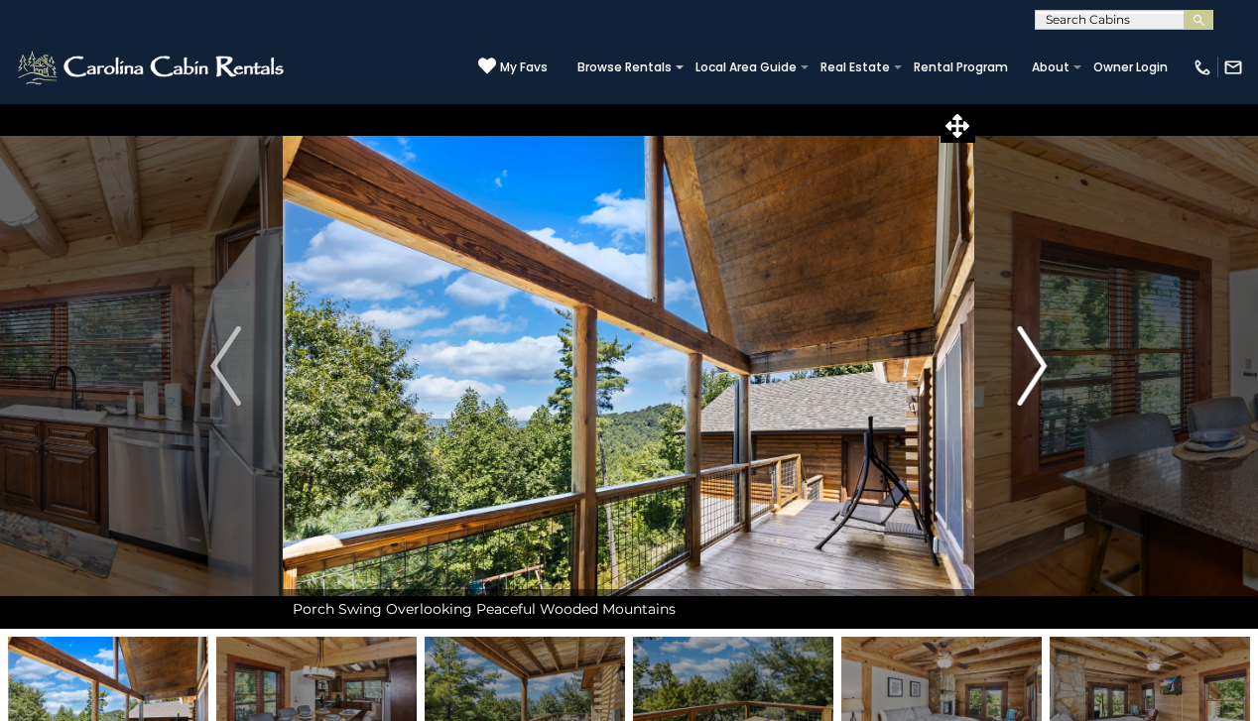
click at [1024, 364] on img "Next" at bounding box center [1032, 365] width 30 height 79
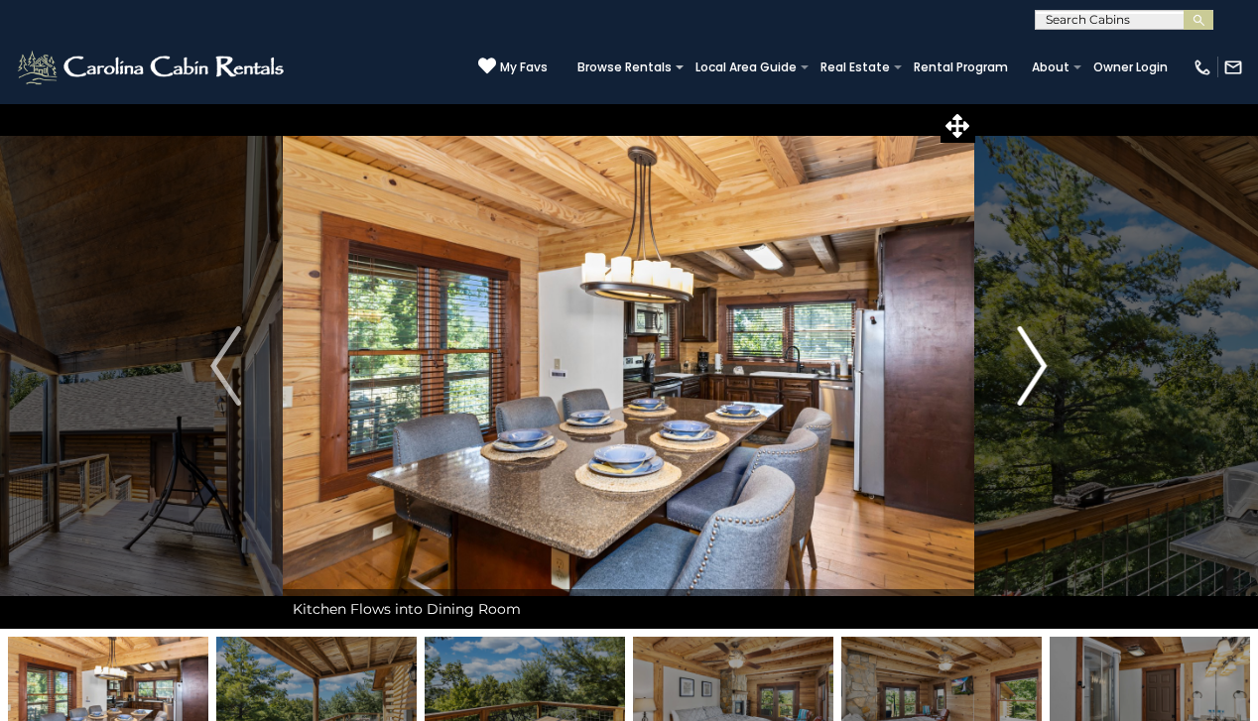
click at [1024, 364] on img "Next" at bounding box center [1032, 365] width 30 height 79
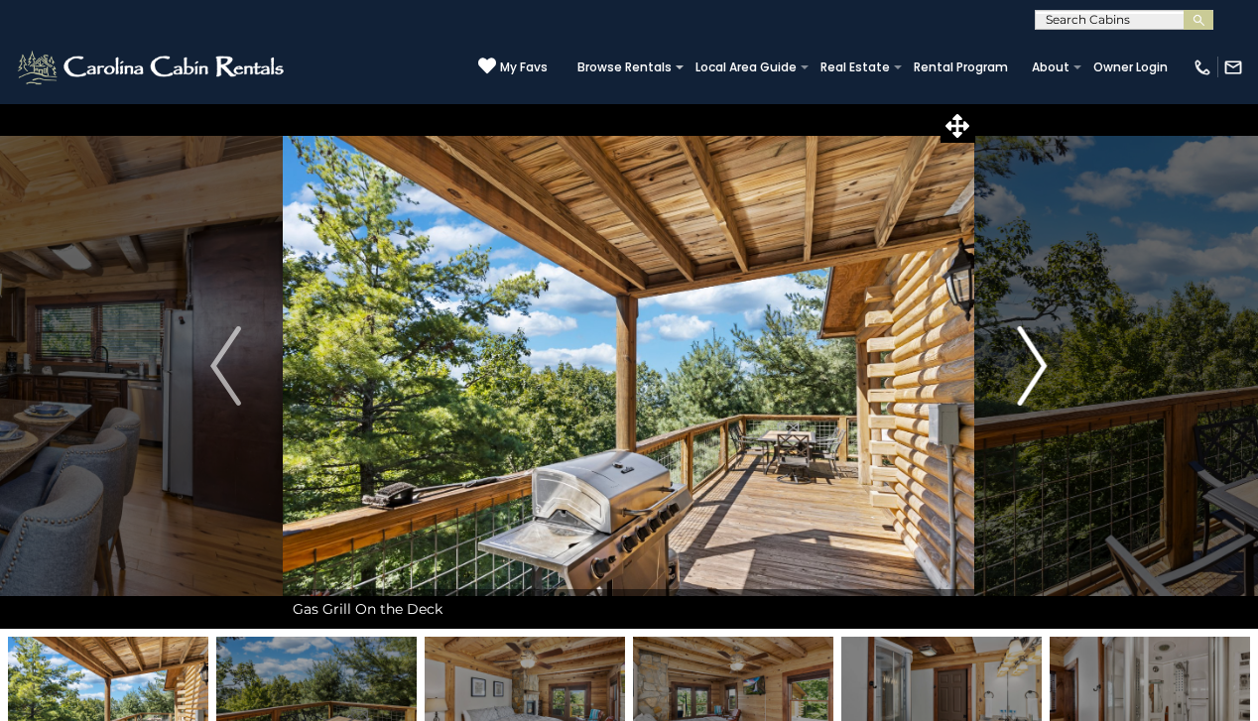
click at [1024, 364] on img "Next" at bounding box center [1032, 365] width 30 height 79
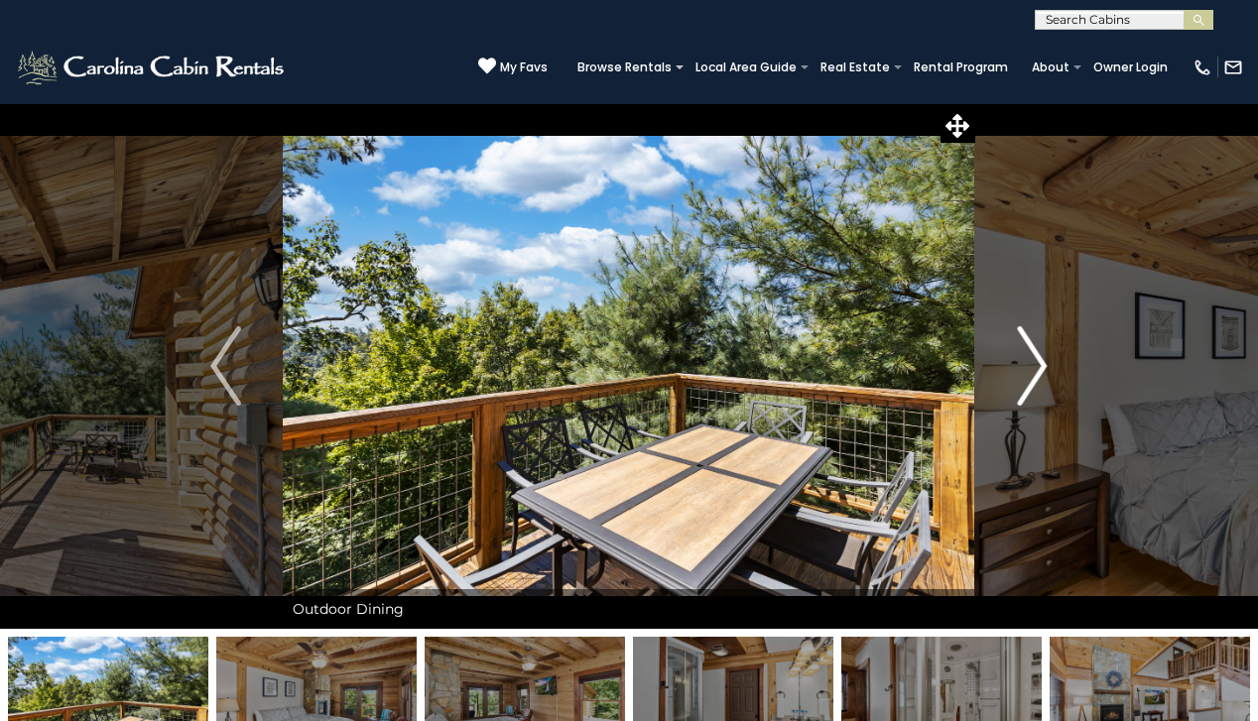
click at [1024, 364] on img "Next" at bounding box center [1032, 365] width 30 height 79
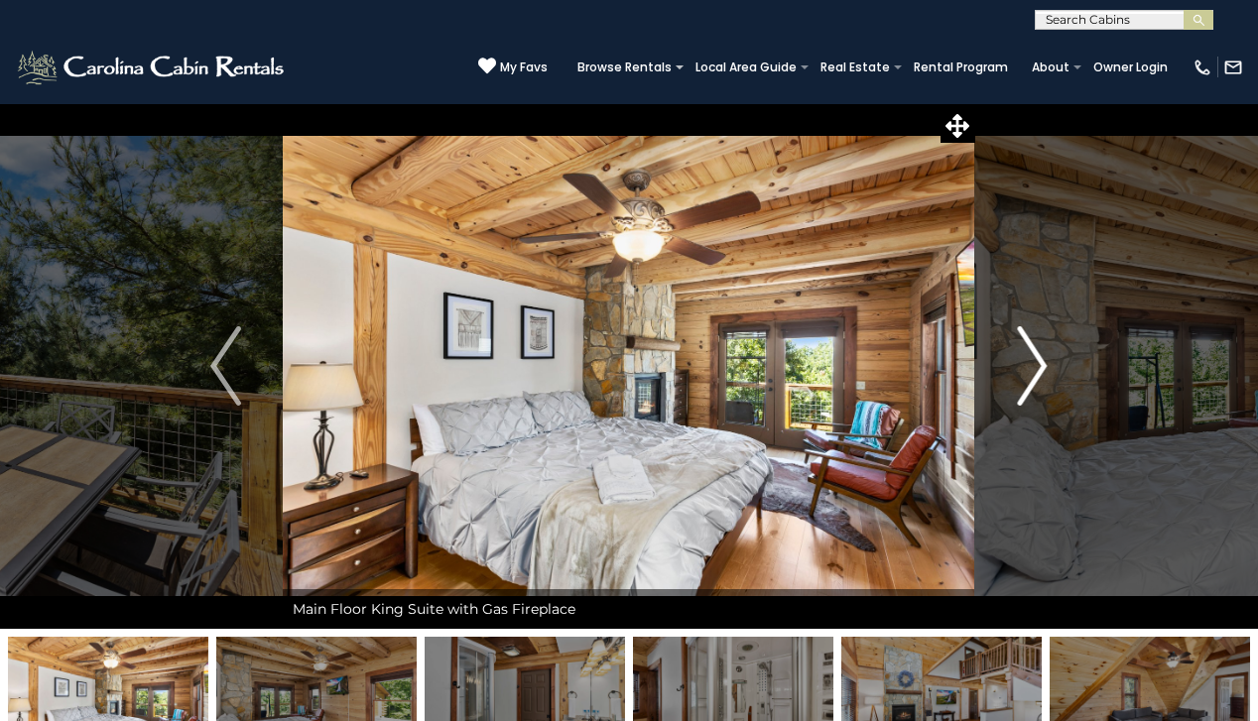
click at [1024, 364] on img "Next" at bounding box center [1032, 365] width 30 height 79
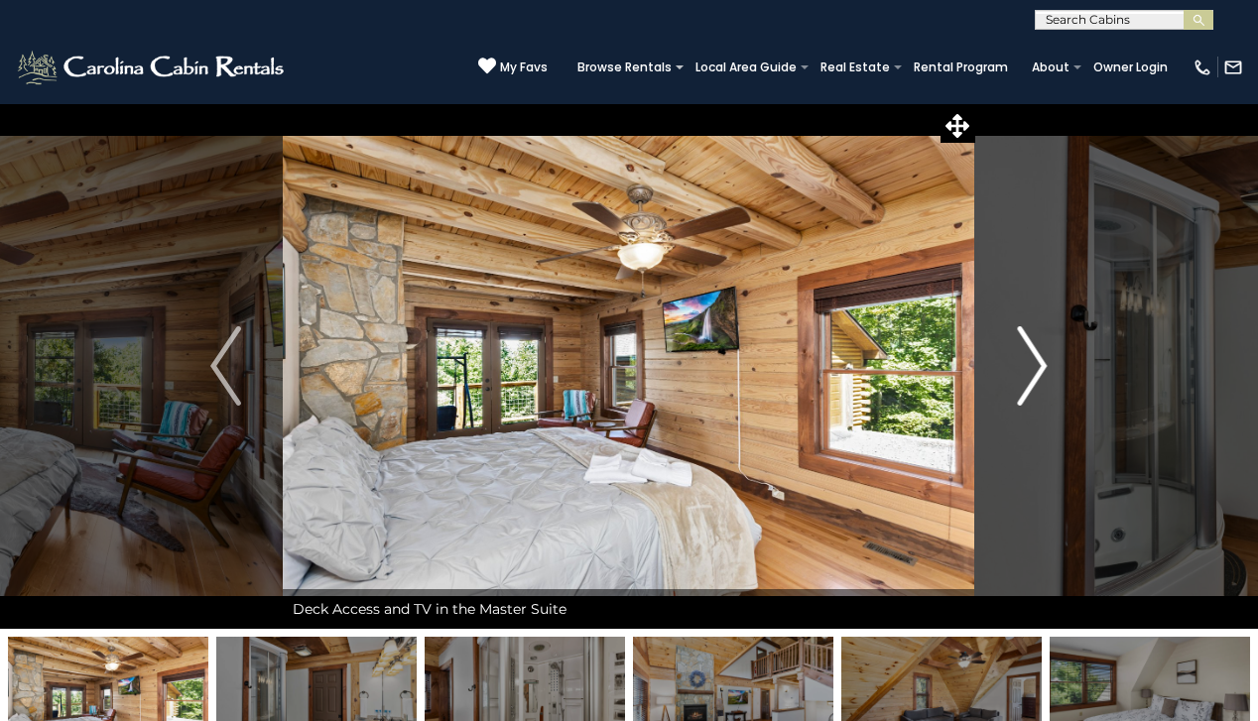
click at [1024, 364] on img "Next" at bounding box center [1032, 365] width 30 height 79
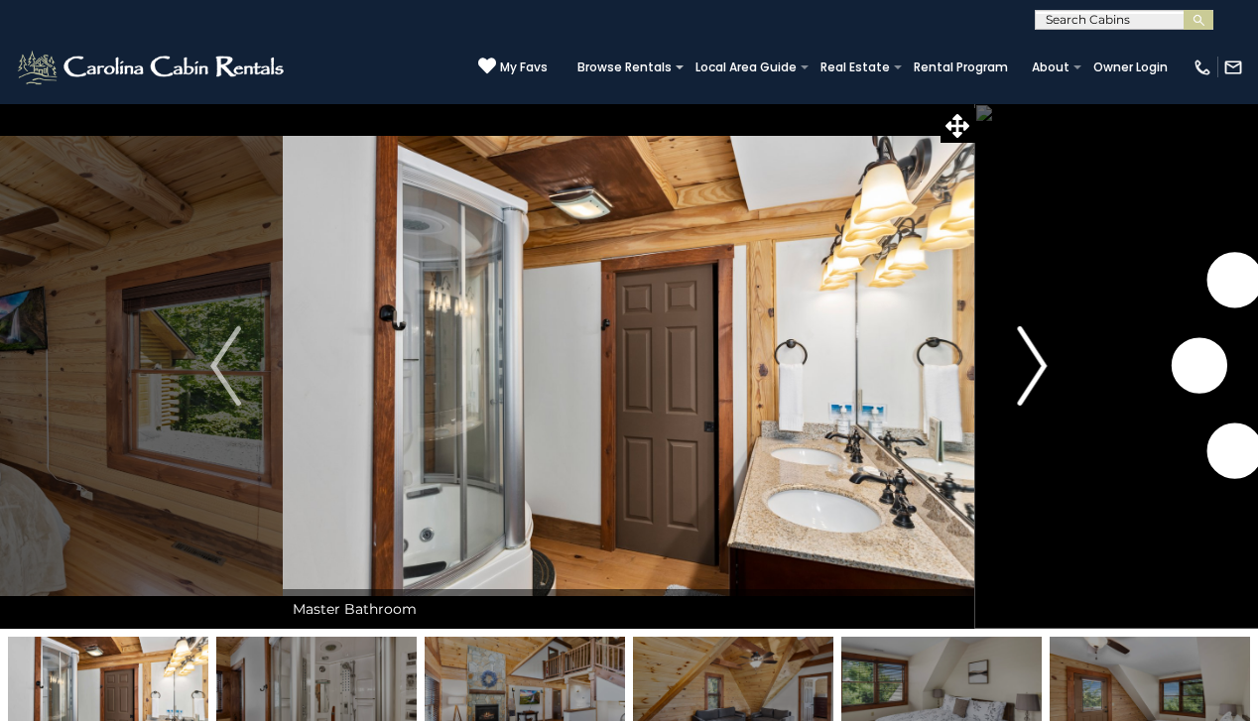
click at [1024, 364] on img "Next" at bounding box center [1032, 365] width 30 height 79
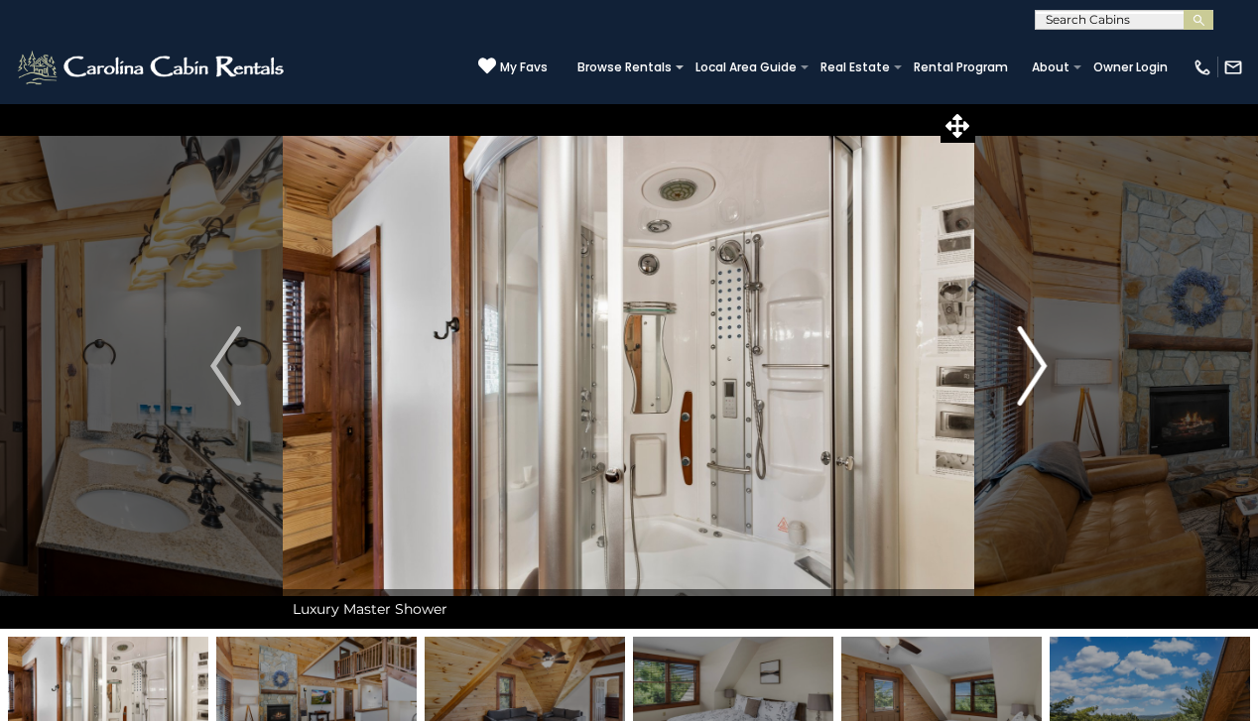
click at [1024, 364] on img "Next" at bounding box center [1032, 365] width 30 height 79
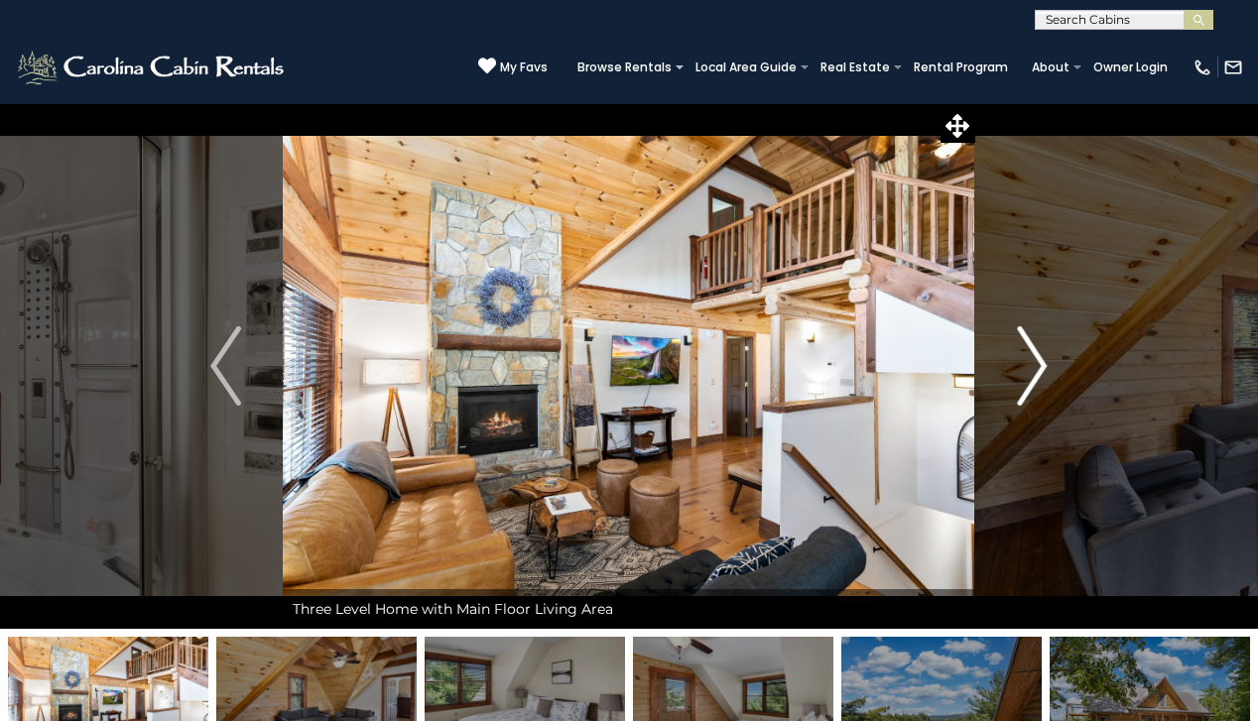
click at [1024, 364] on img "Next" at bounding box center [1032, 365] width 30 height 79
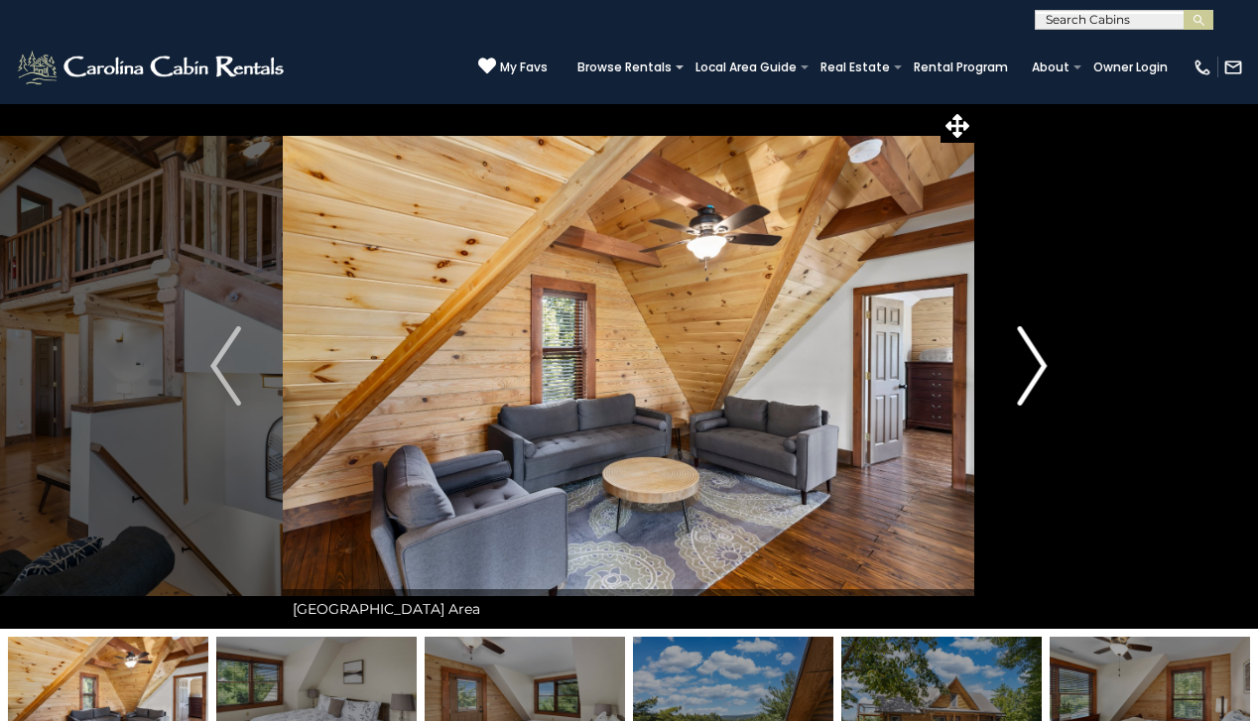
click at [1024, 364] on img "Next" at bounding box center [1032, 365] width 30 height 79
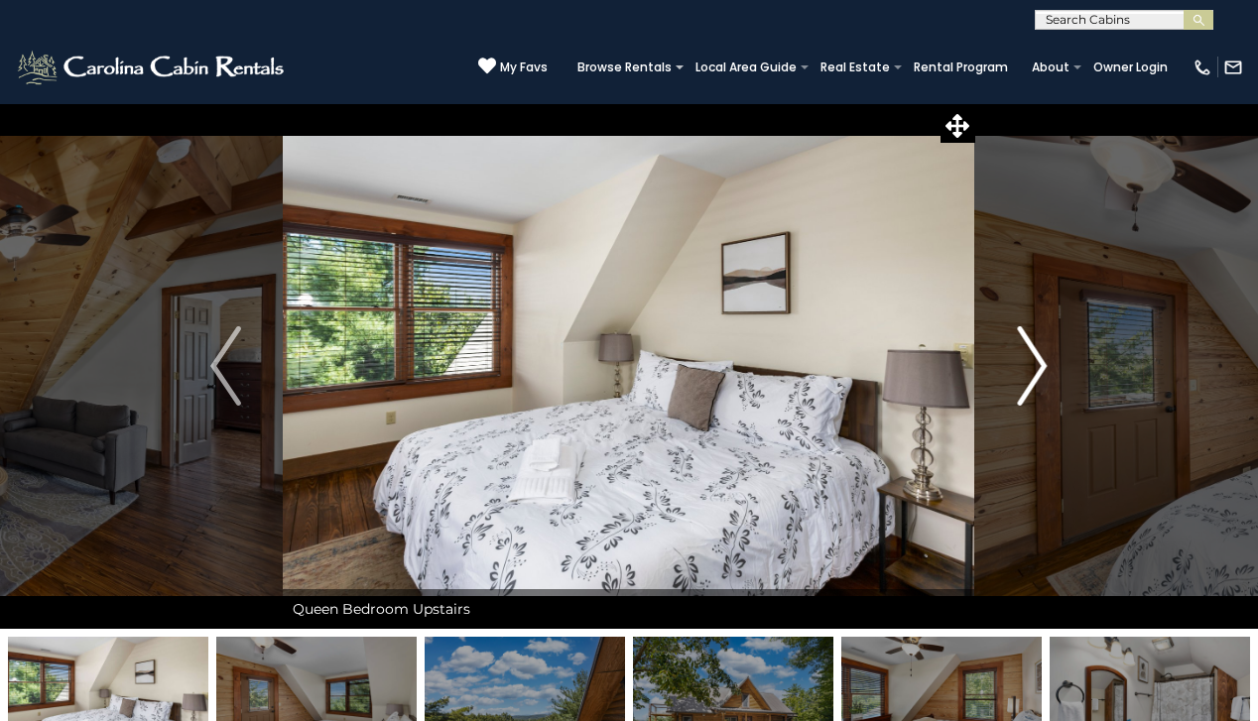
click at [1024, 364] on img "Next" at bounding box center [1032, 365] width 30 height 79
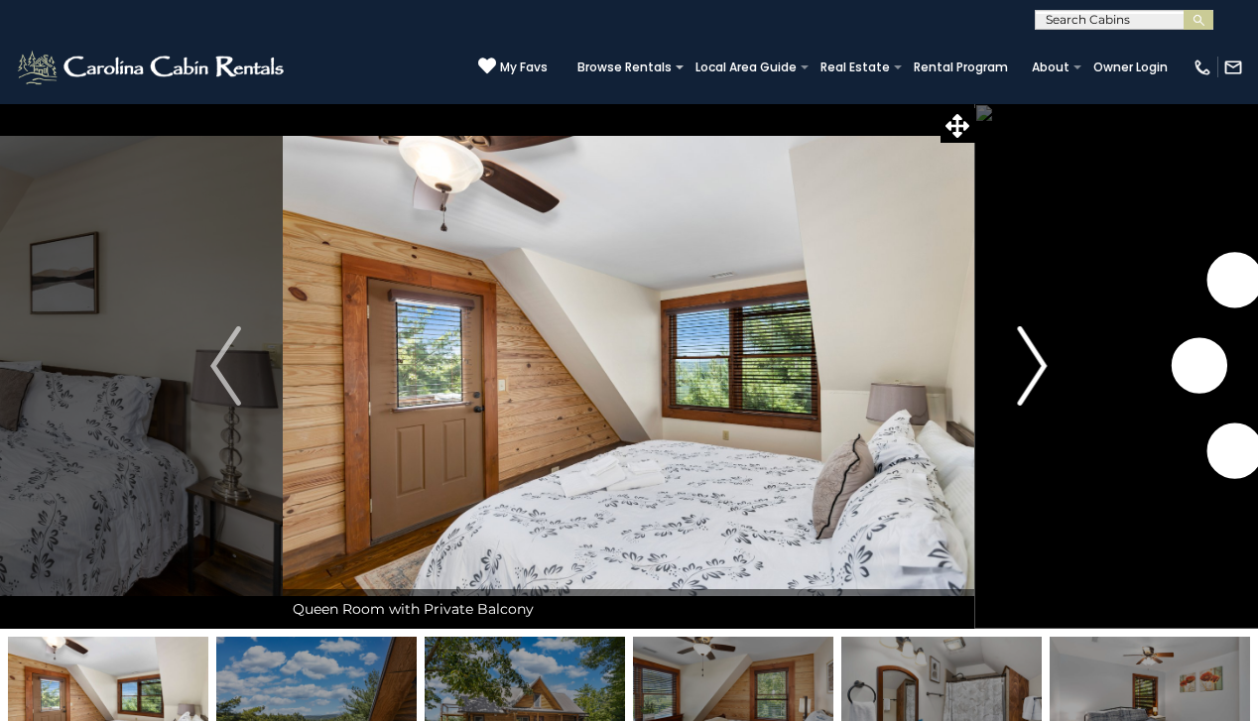
click at [1024, 364] on img "Next" at bounding box center [1032, 365] width 30 height 79
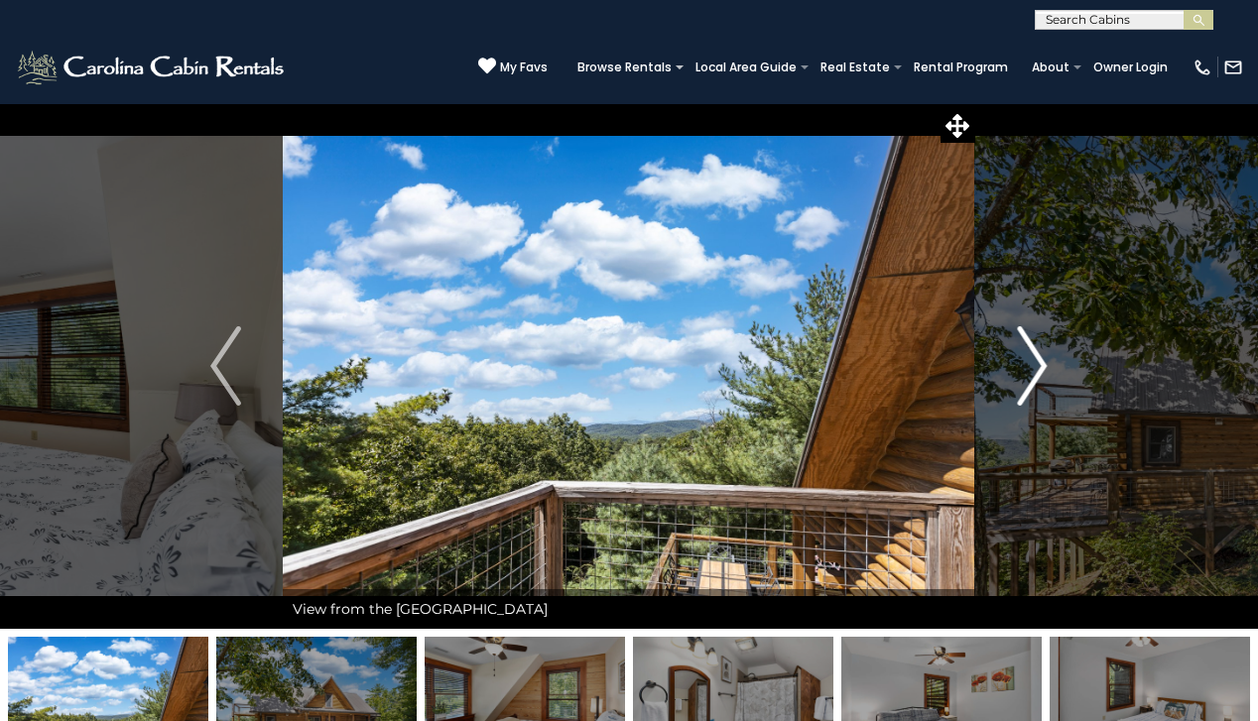
click at [1024, 364] on img "Next" at bounding box center [1032, 365] width 30 height 79
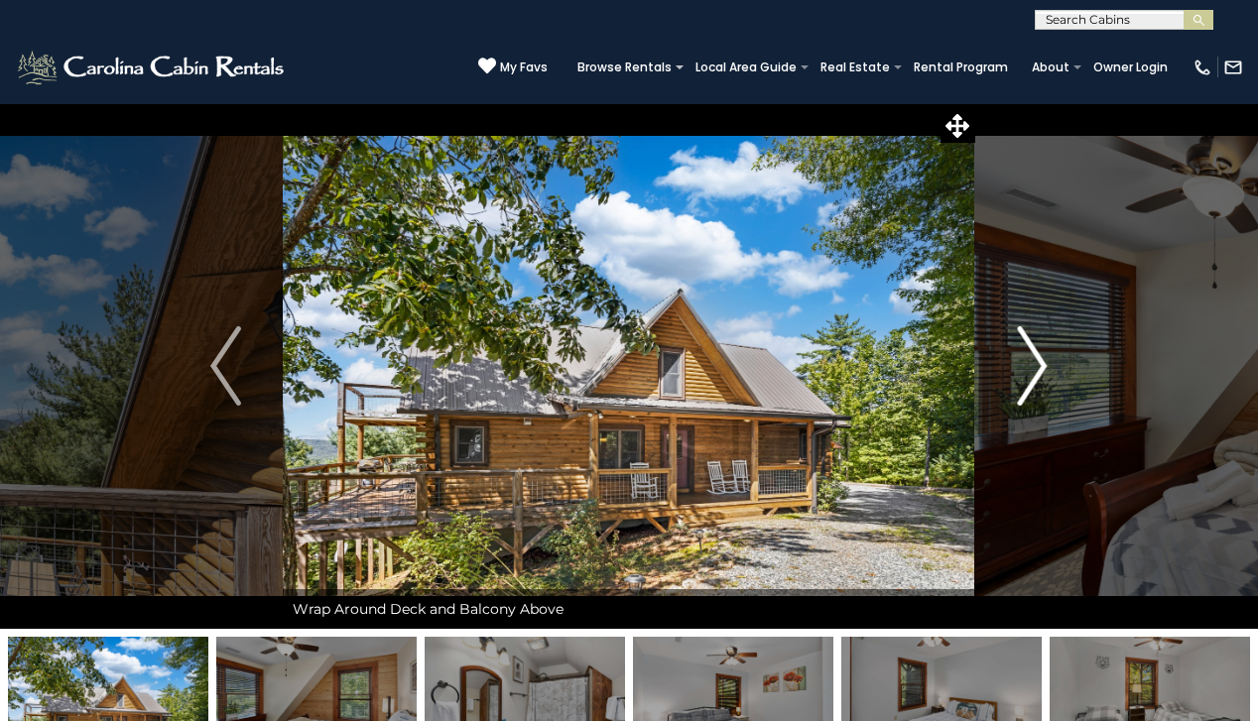
click at [1024, 364] on img "Next" at bounding box center [1032, 365] width 30 height 79
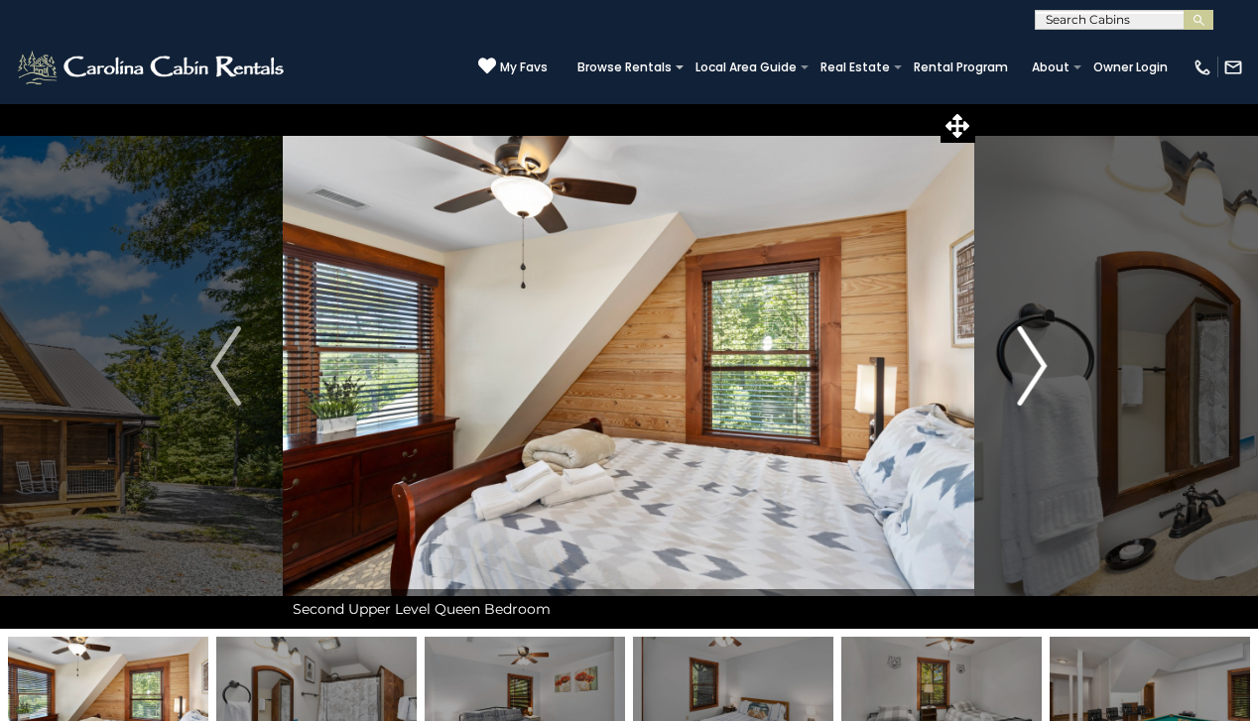
click at [1024, 364] on img "Next" at bounding box center [1032, 365] width 30 height 79
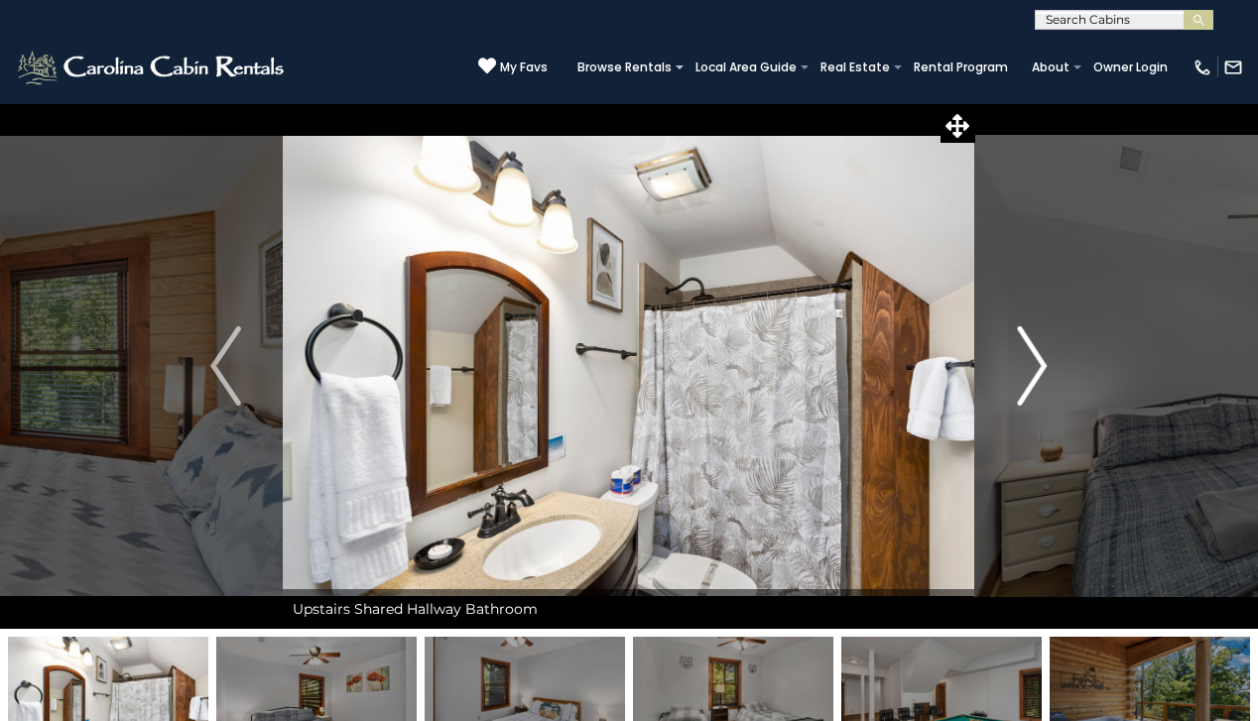
click at [1024, 364] on img "Next" at bounding box center [1032, 365] width 30 height 79
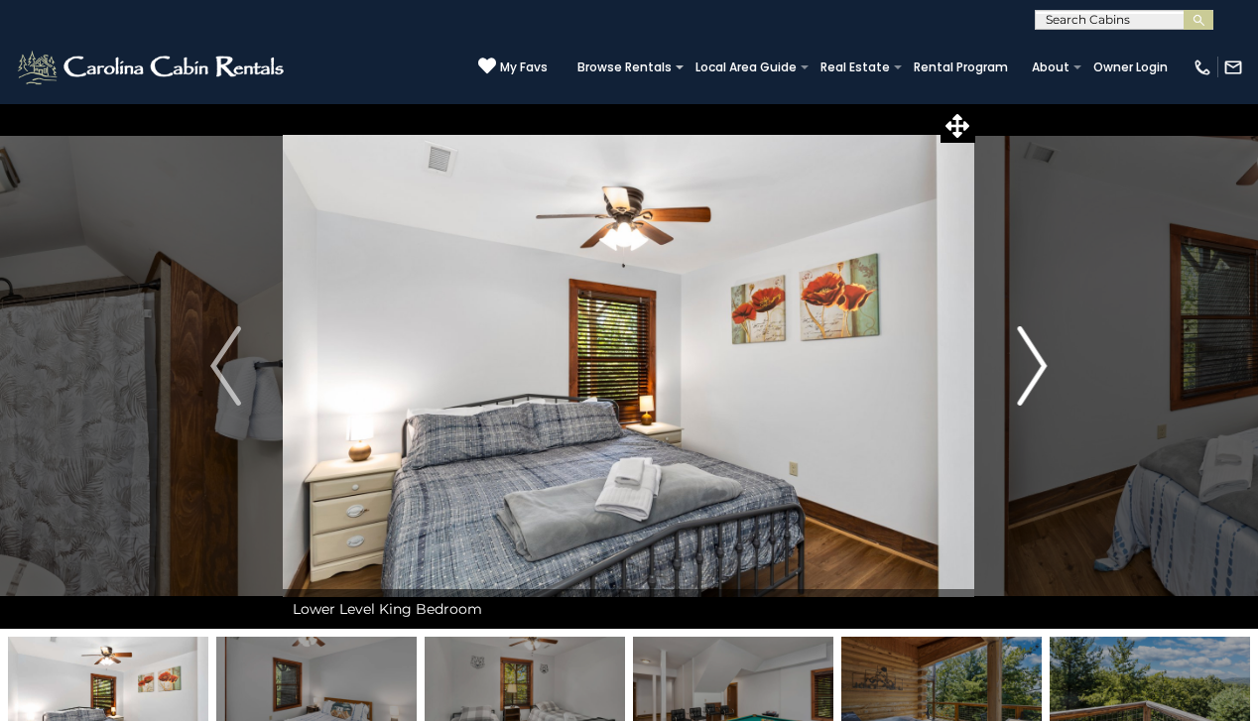
click at [1024, 364] on img "Next" at bounding box center [1032, 365] width 30 height 79
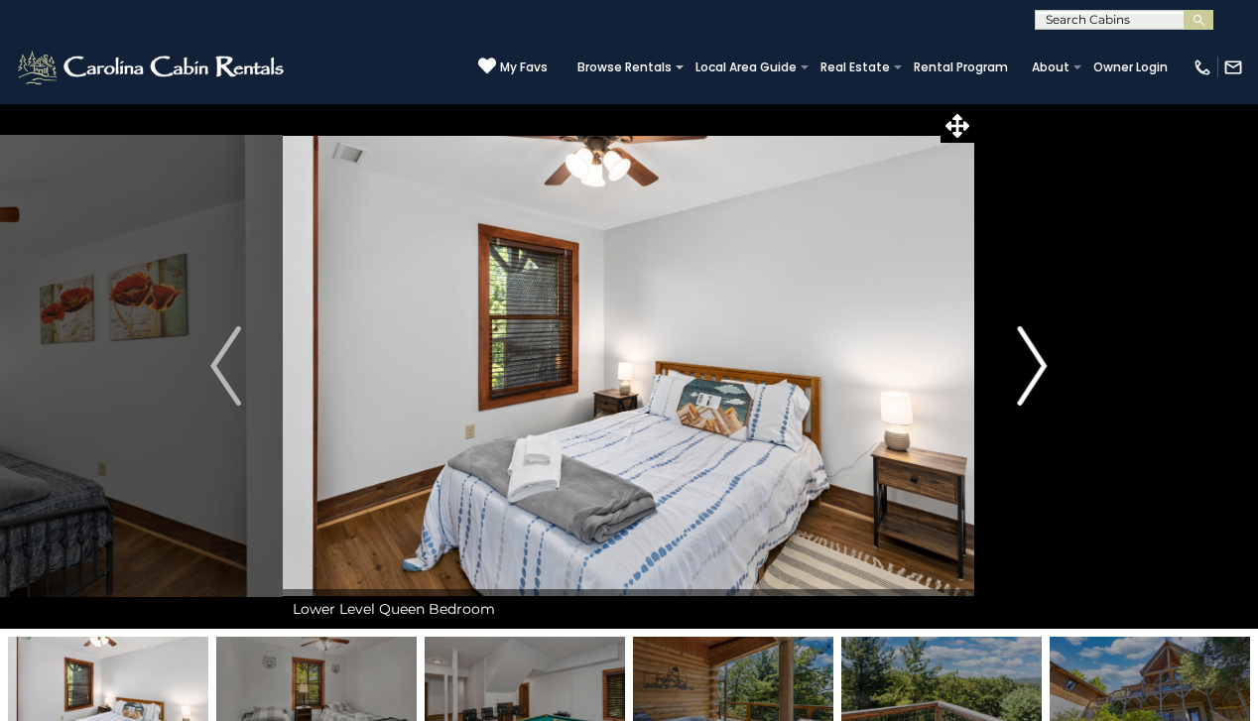
click at [1024, 364] on img "Next" at bounding box center [1032, 365] width 30 height 79
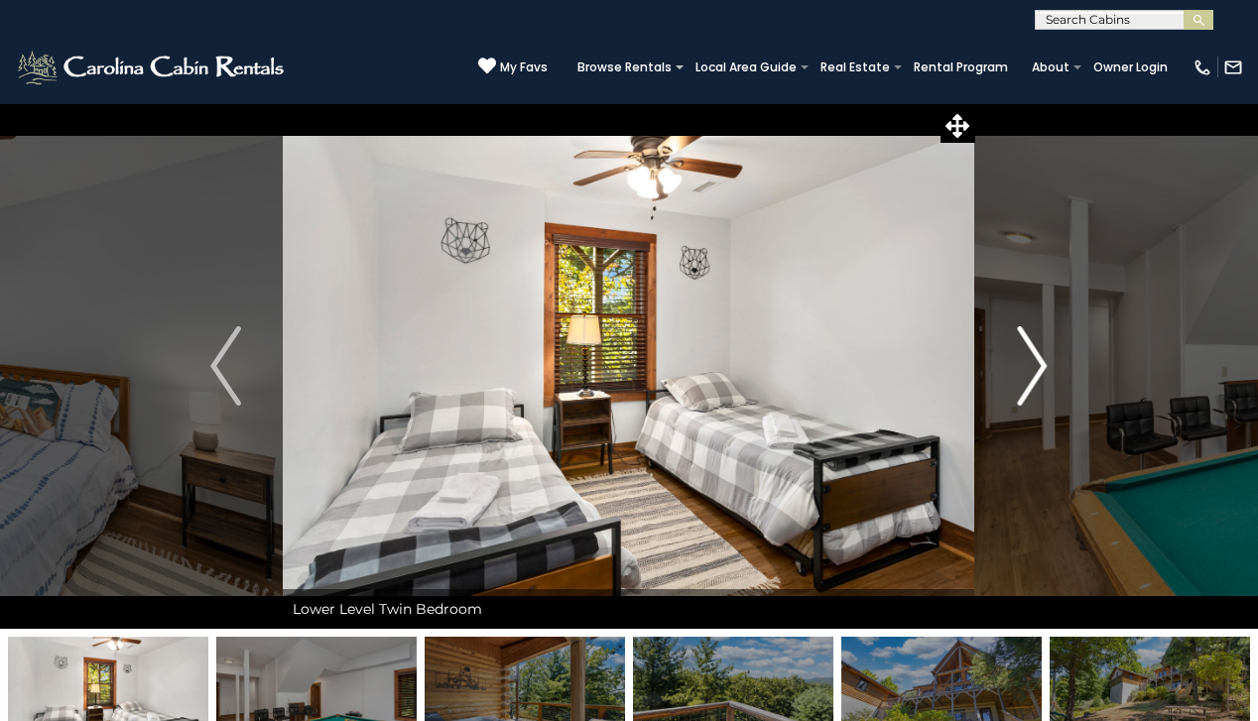
click at [1024, 364] on img "Next" at bounding box center [1032, 365] width 30 height 79
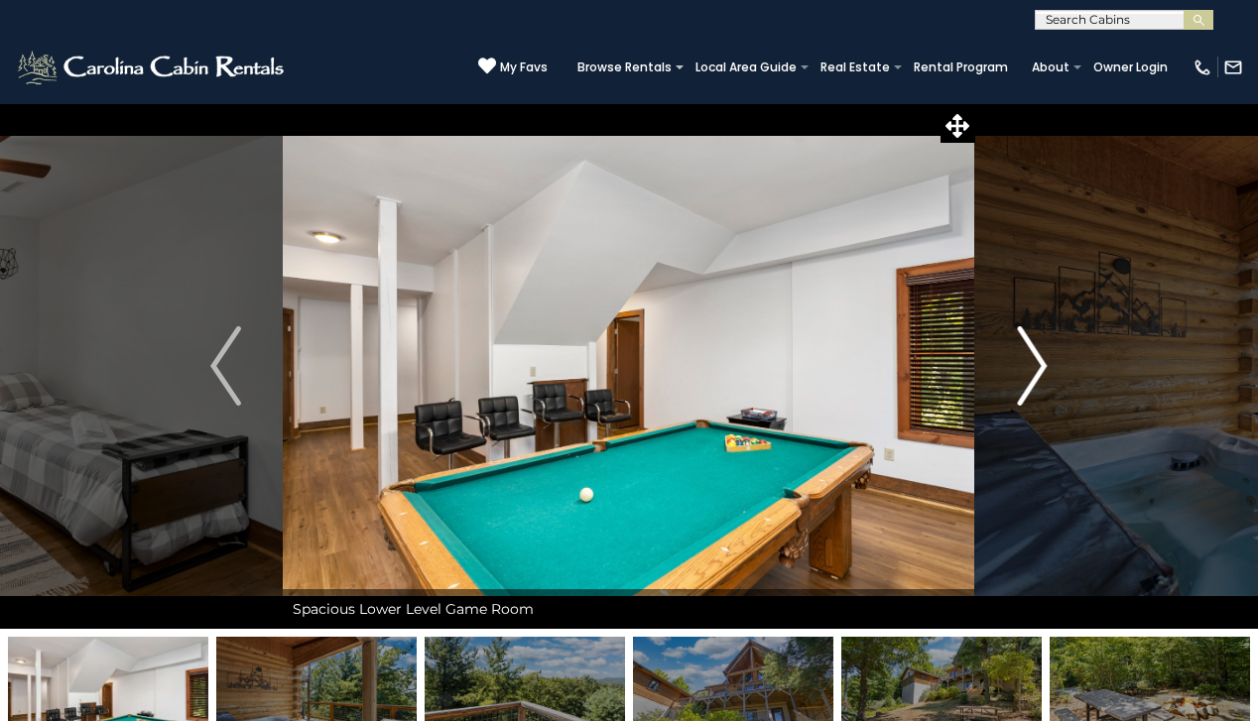
click at [1024, 364] on img "Next" at bounding box center [1032, 365] width 30 height 79
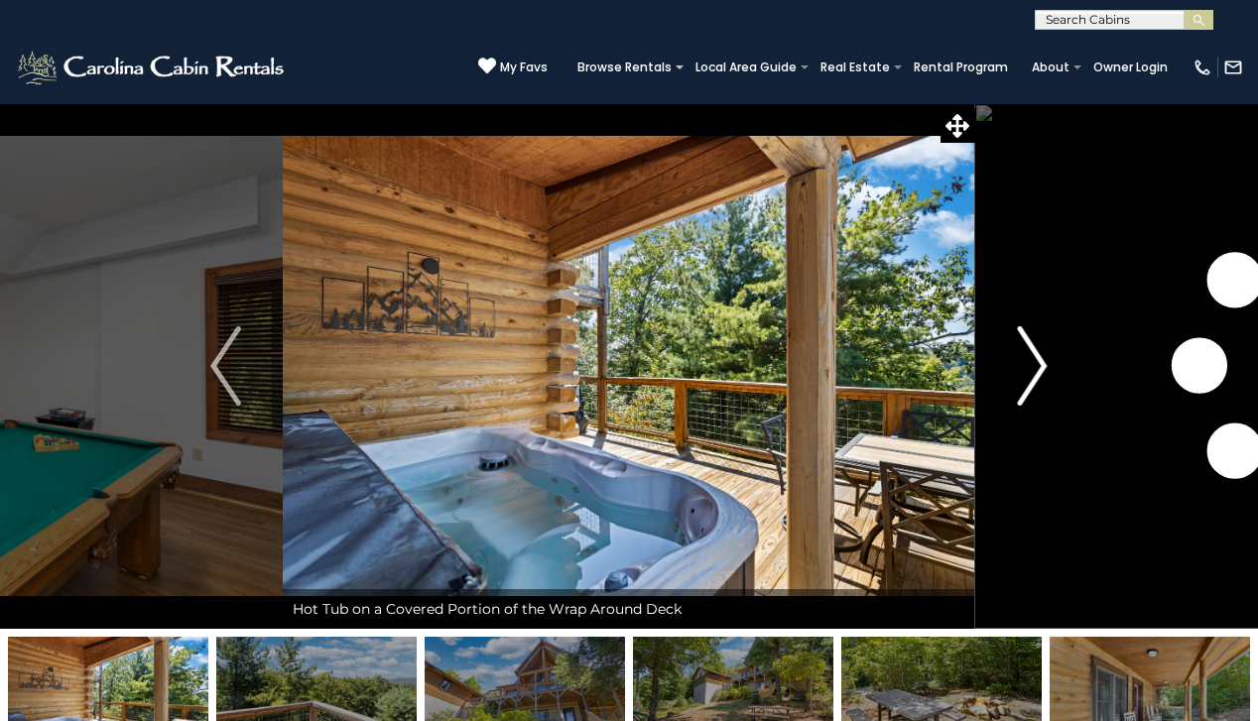
click at [1024, 364] on img "Next" at bounding box center [1032, 365] width 30 height 79
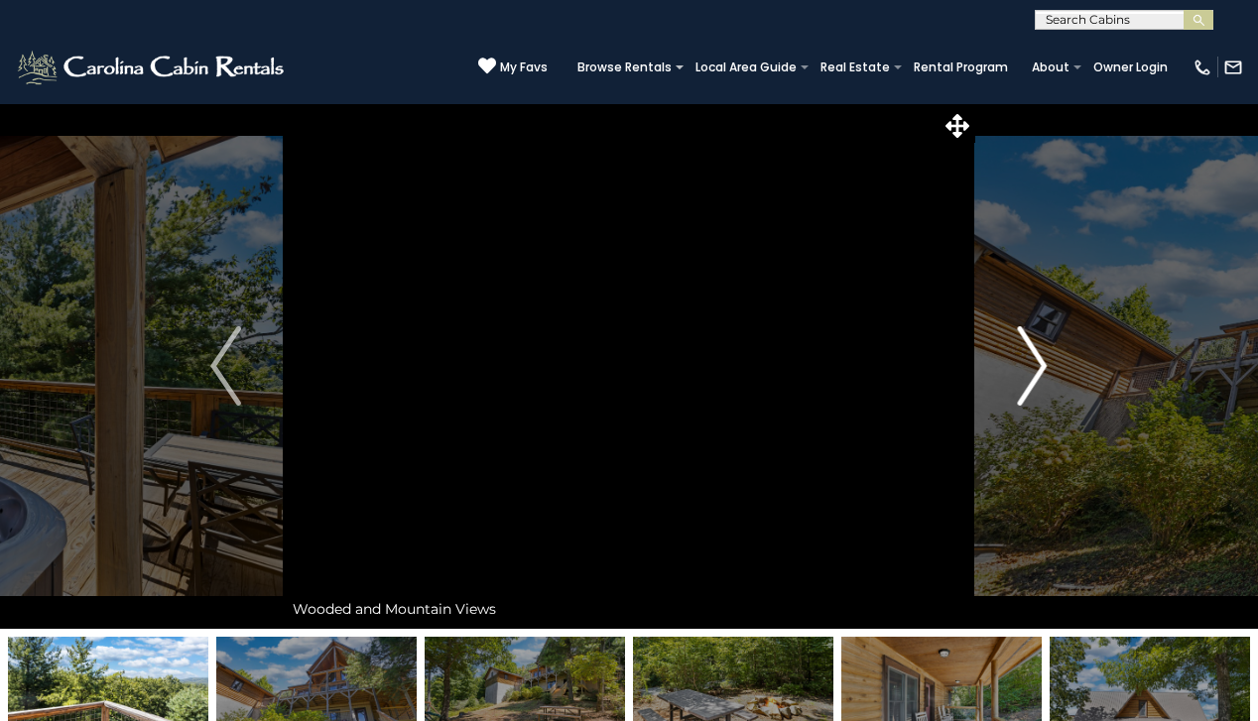
click at [1024, 364] on img "Next" at bounding box center [1032, 365] width 30 height 79
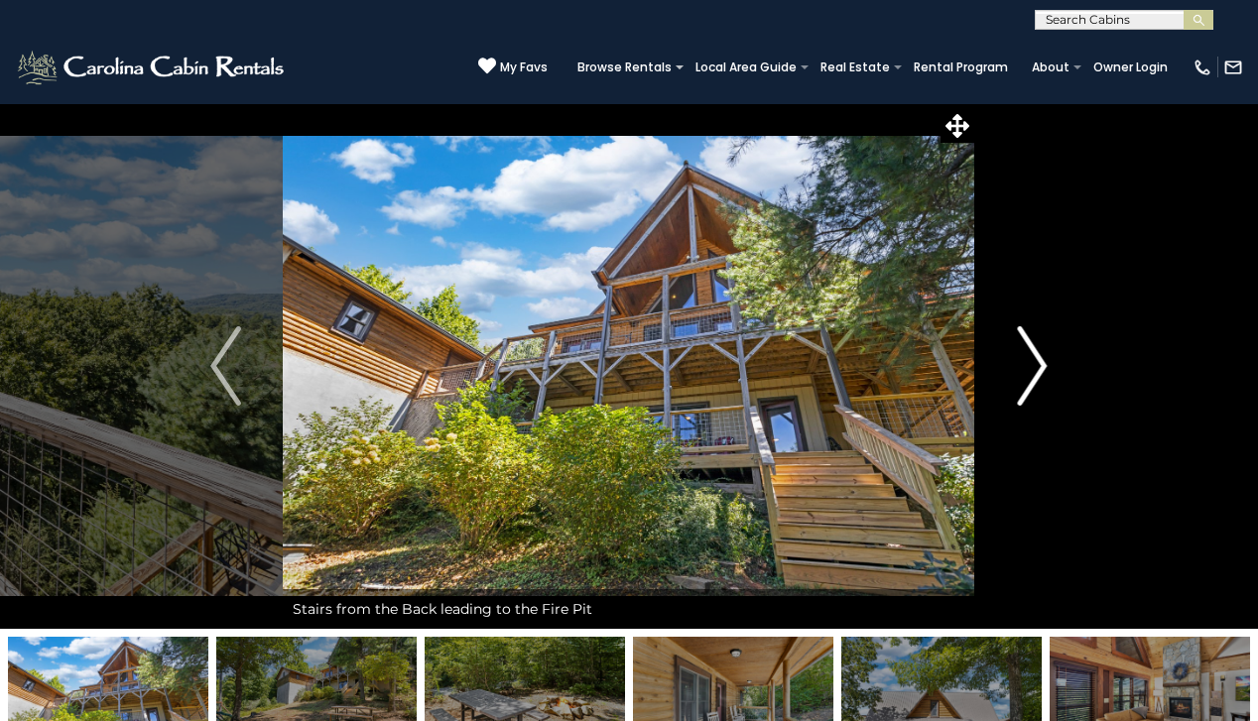
click at [1024, 364] on img "Next" at bounding box center [1032, 365] width 30 height 79
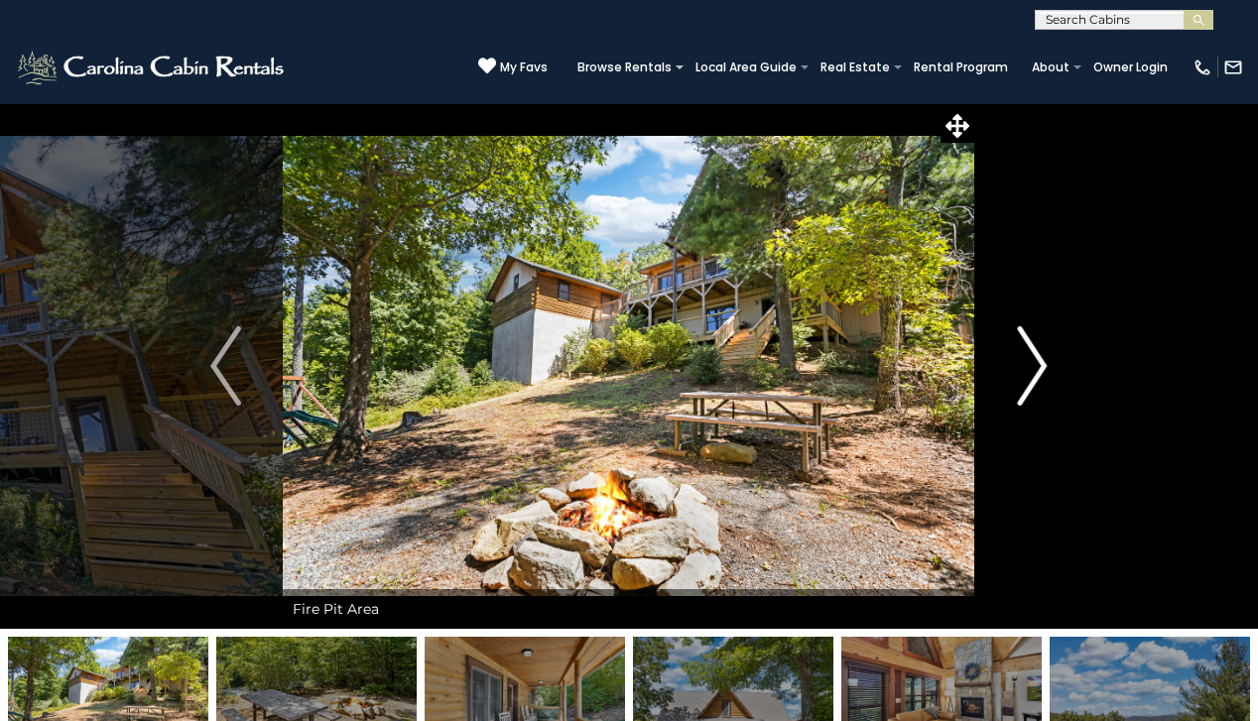
click at [1024, 364] on img "Next" at bounding box center [1032, 365] width 30 height 79
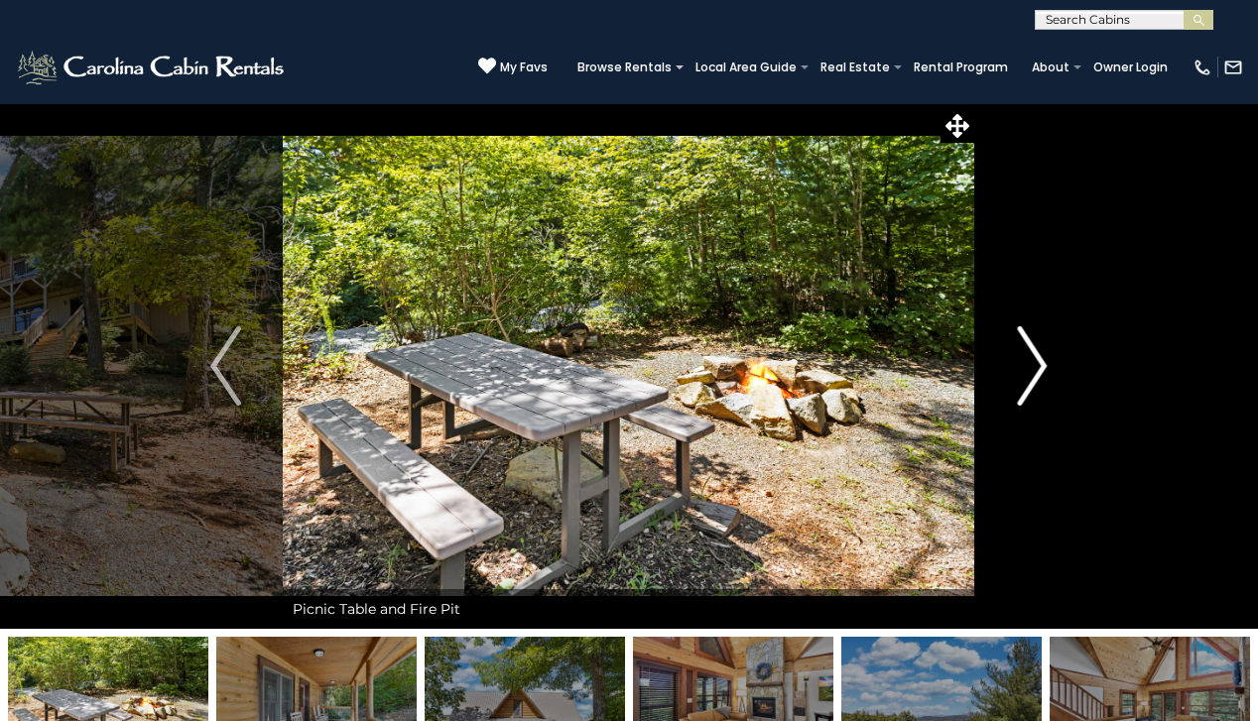
click at [1024, 364] on img "Next" at bounding box center [1032, 365] width 30 height 79
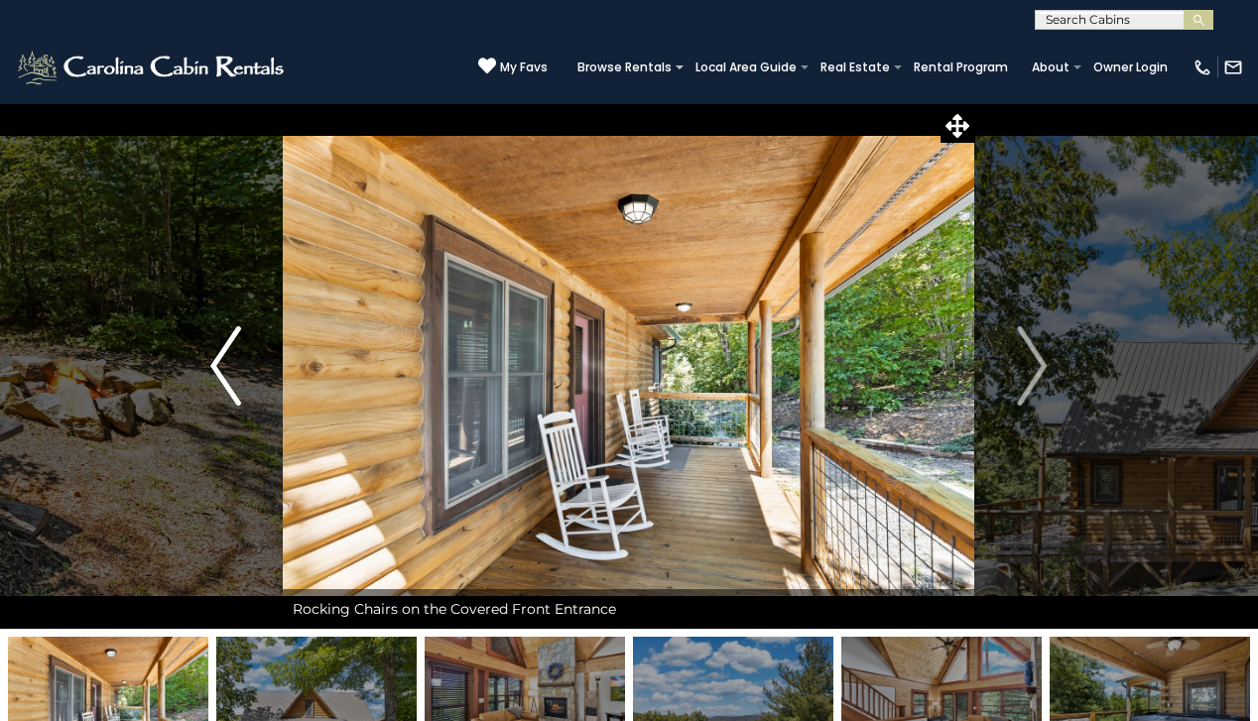
click at [232, 383] on img "Previous" at bounding box center [225, 365] width 30 height 79
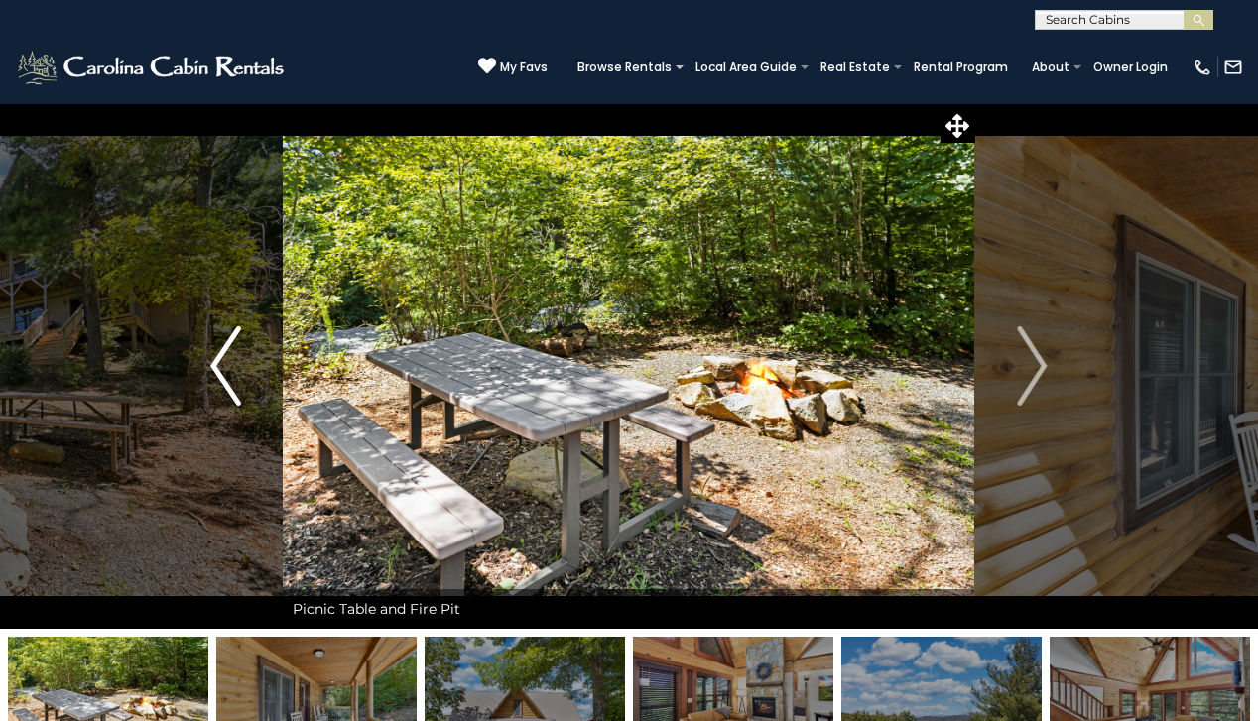
click at [232, 383] on img "Previous" at bounding box center [225, 365] width 30 height 79
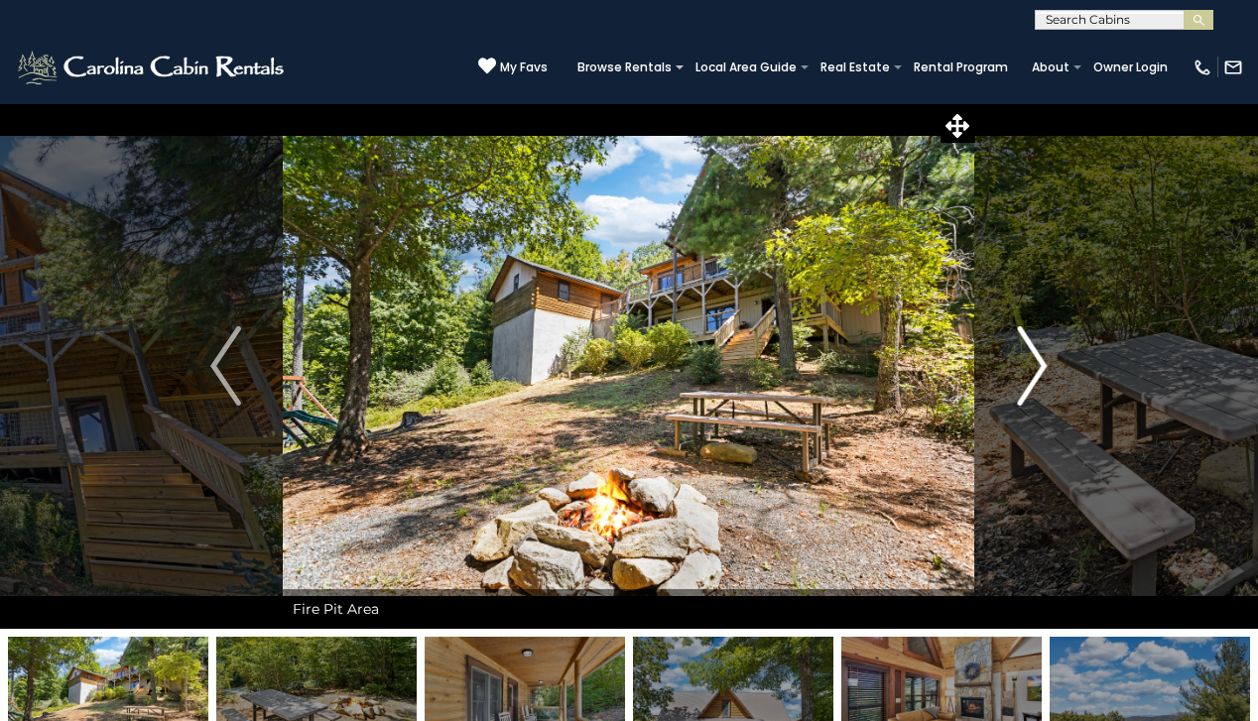
click at [1039, 352] on img "Next" at bounding box center [1032, 365] width 30 height 79
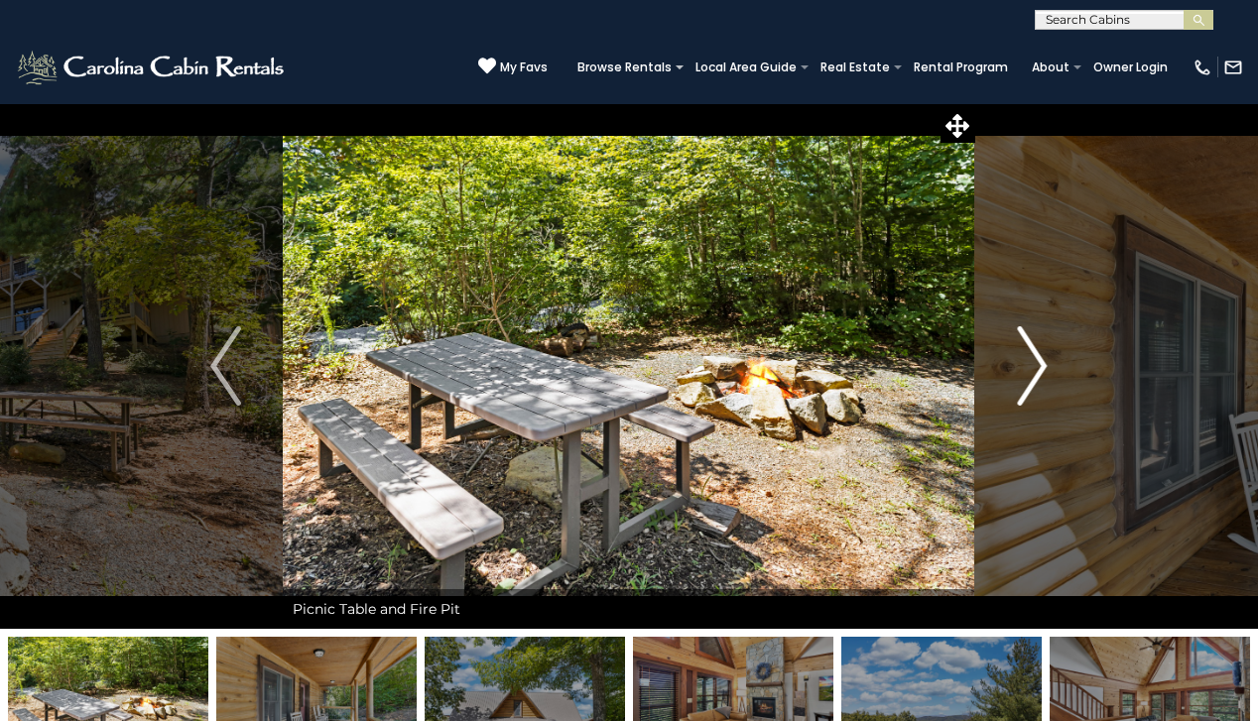
click at [1039, 352] on img "Next" at bounding box center [1032, 365] width 30 height 79
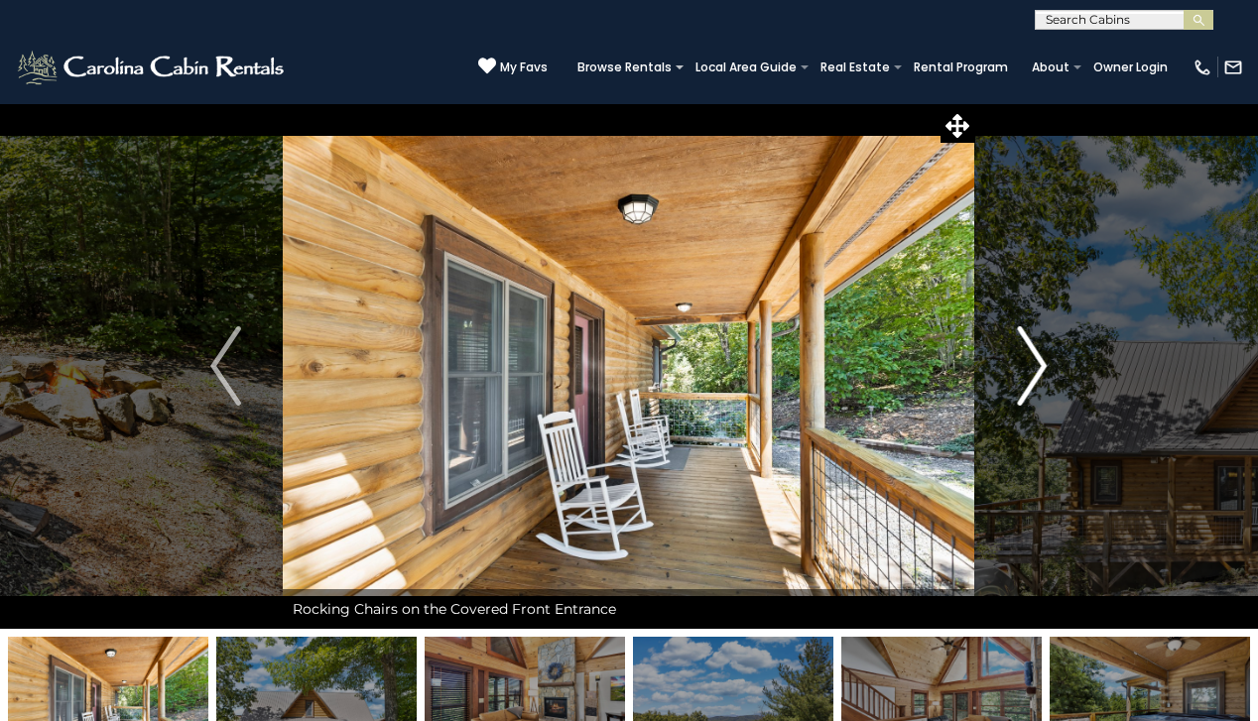
click at [1039, 352] on img "Next" at bounding box center [1032, 365] width 30 height 79
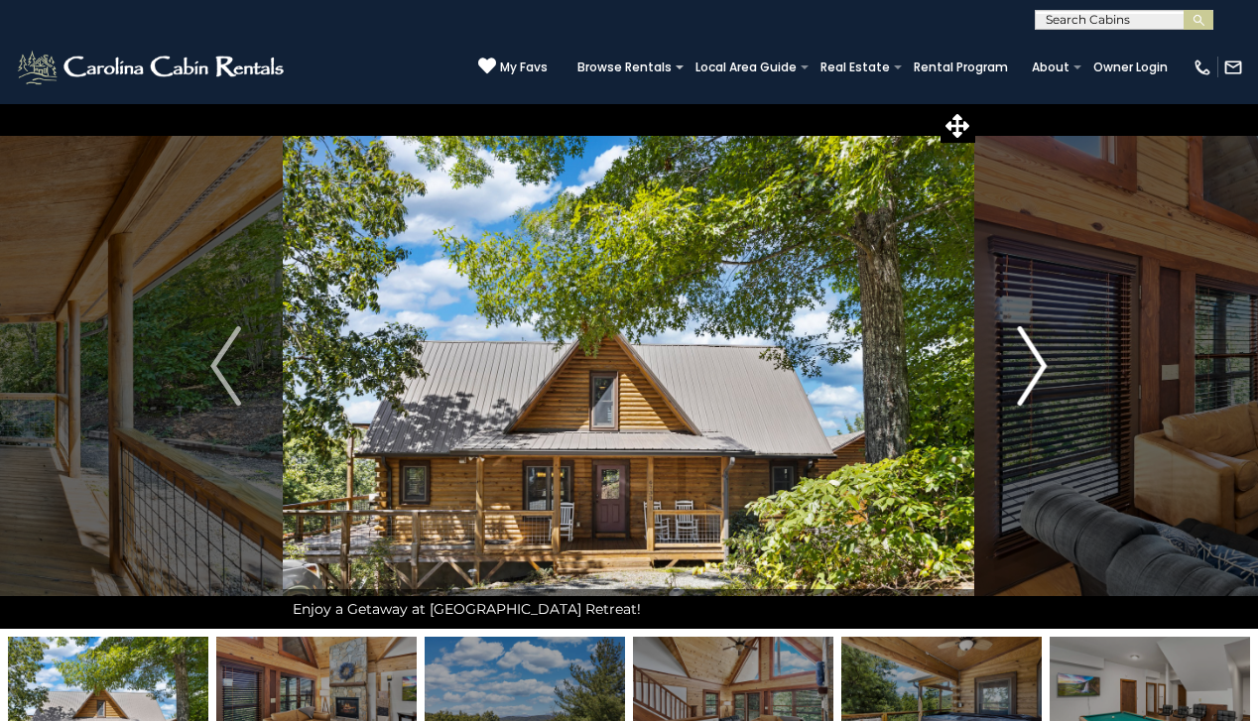
click at [1039, 352] on img "Next" at bounding box center [1032, 365] width 30 height 79
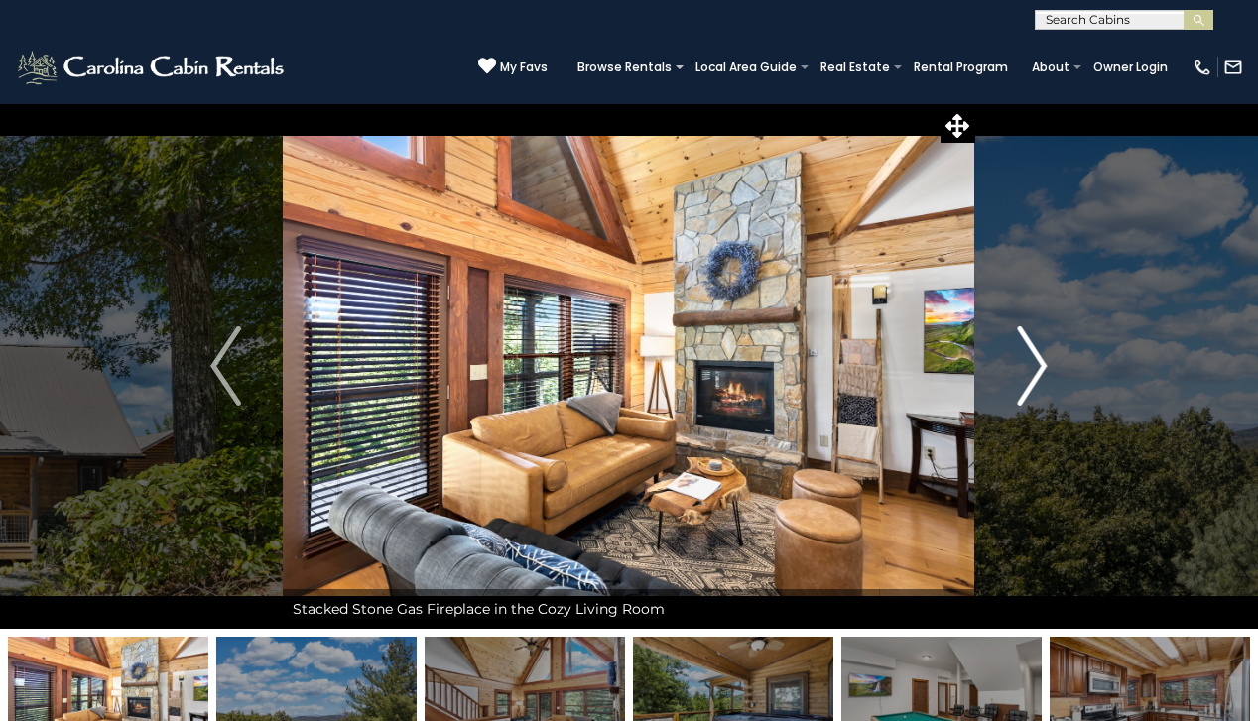
click at [1039, 352] on img "Next" at bounding box center [1032, 365] width 30 height 79
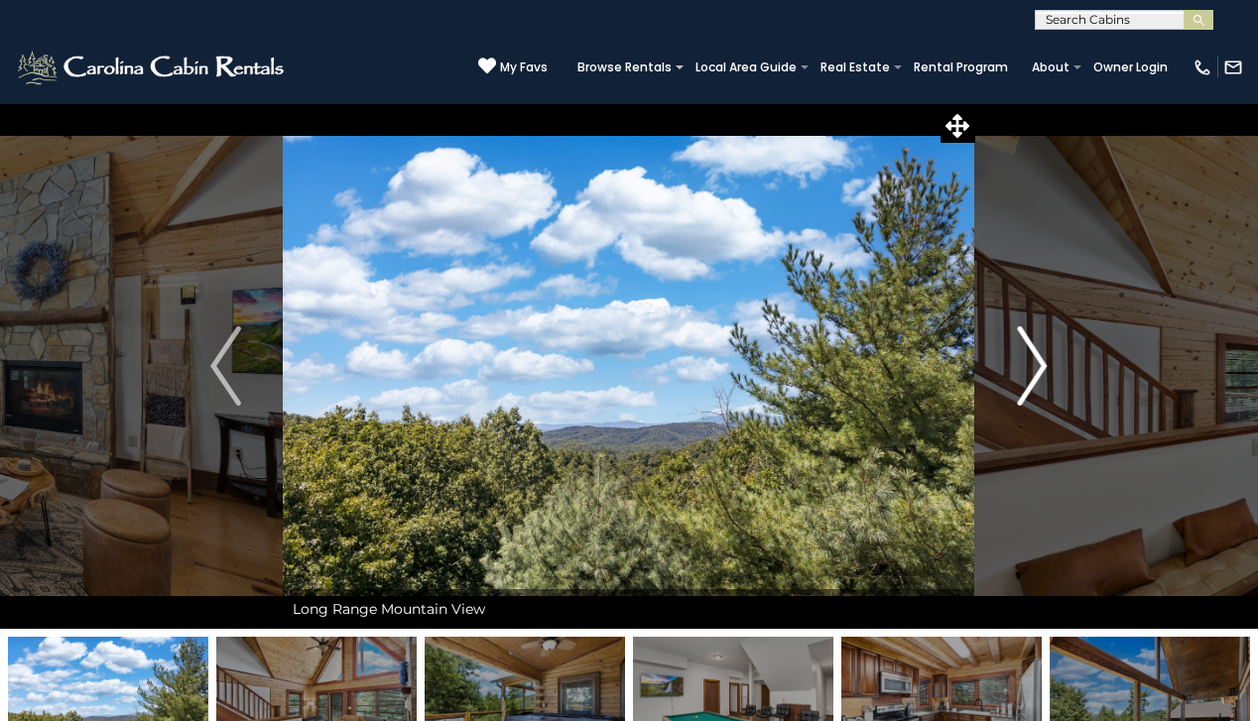
click at [1039, 352] on img "Next" at bounding box center [1032, 365] width 30 height 79
